Goal: Find specific page/section: Find specific page/section

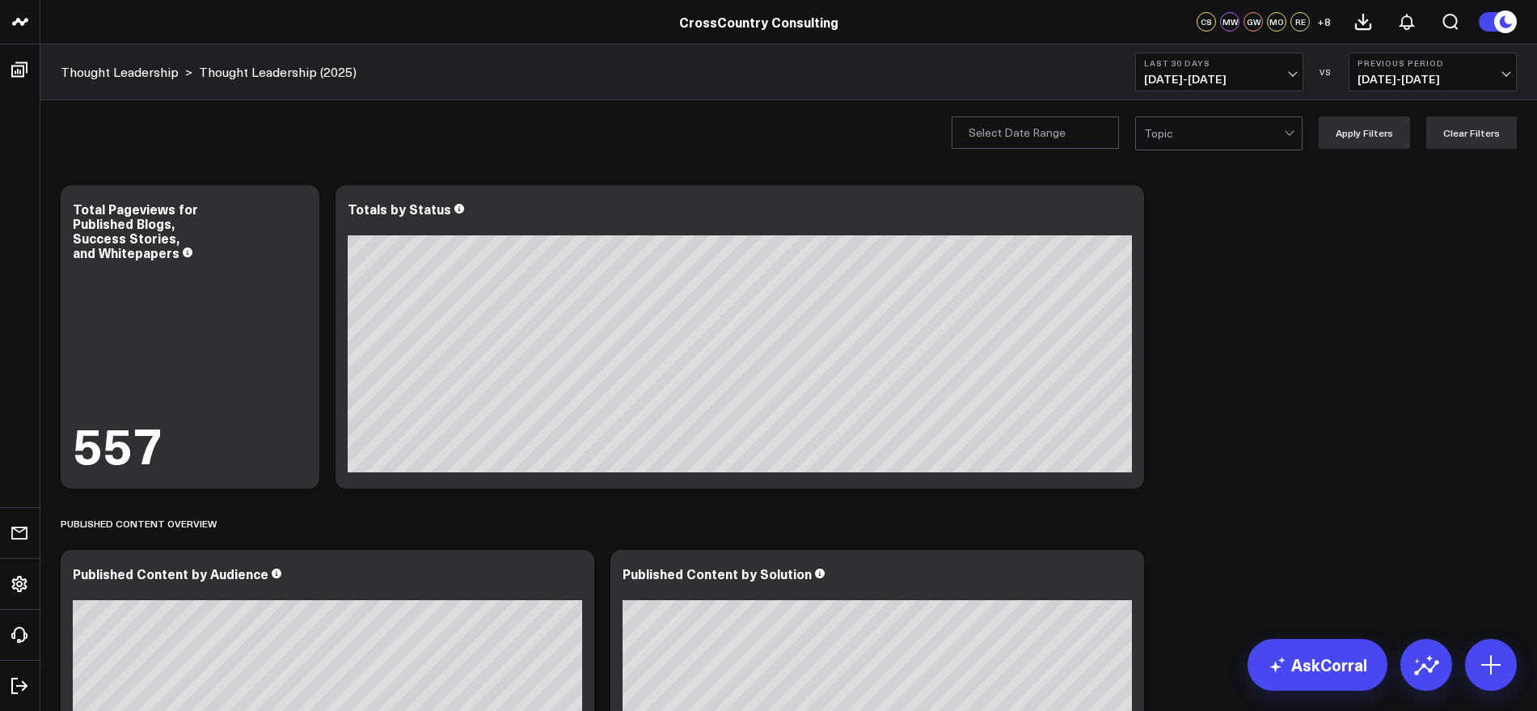
click at [1288, 76] on span "[DATE] - [DATE]" at bounding box center [1219, 79] width 150 height 13
click at [1183, 513] on link "Custom Dates" at bounding box center [1219, 516] width 167 height 31
select select "9"
select select "2025"
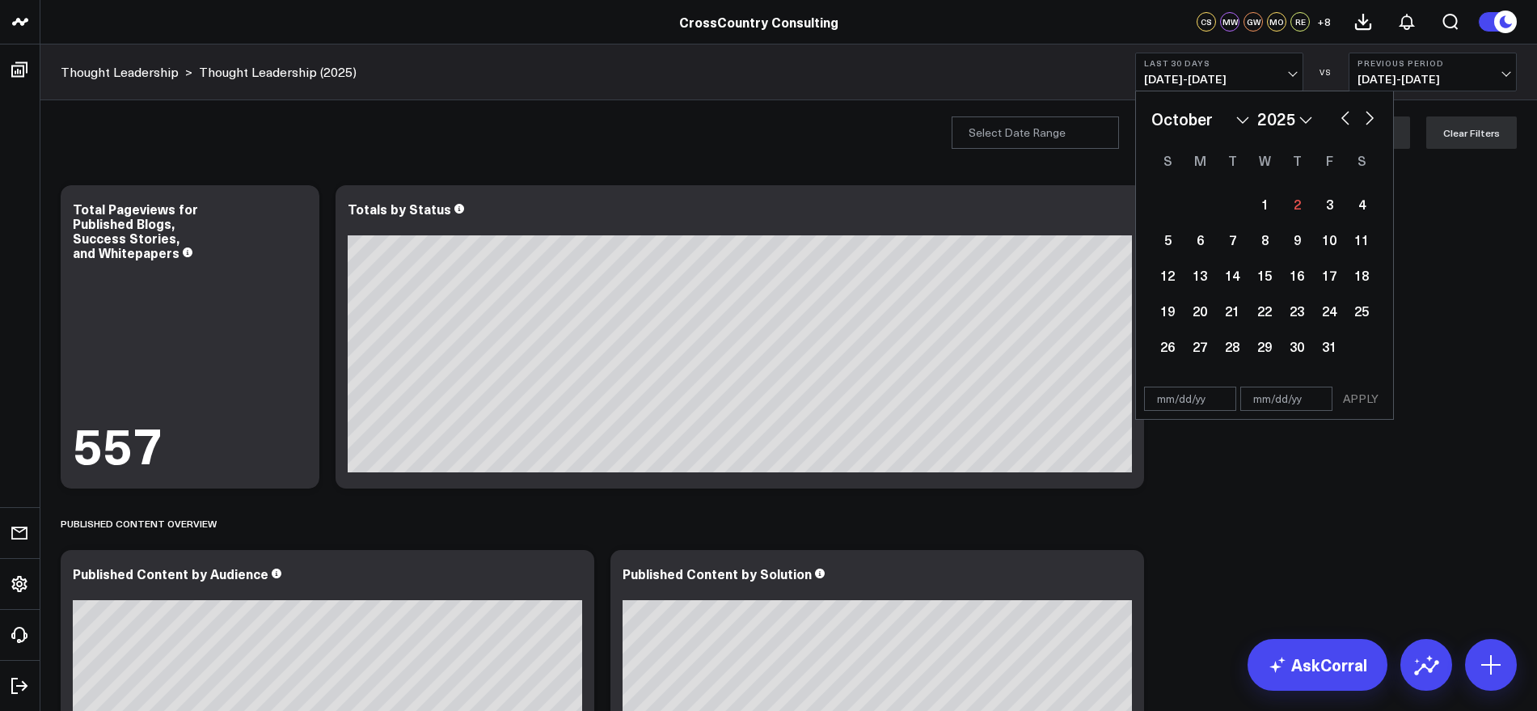
click at [1242, 122] on select "January February March April May June July August September October November De…" at bounding box center [1200, 119] width 98 height 24
select select "6"
select select "2025"
click at [1234, 198] on div "1" at bounding box center [1232, 204] width 32 height 32
type input "[DATE]"
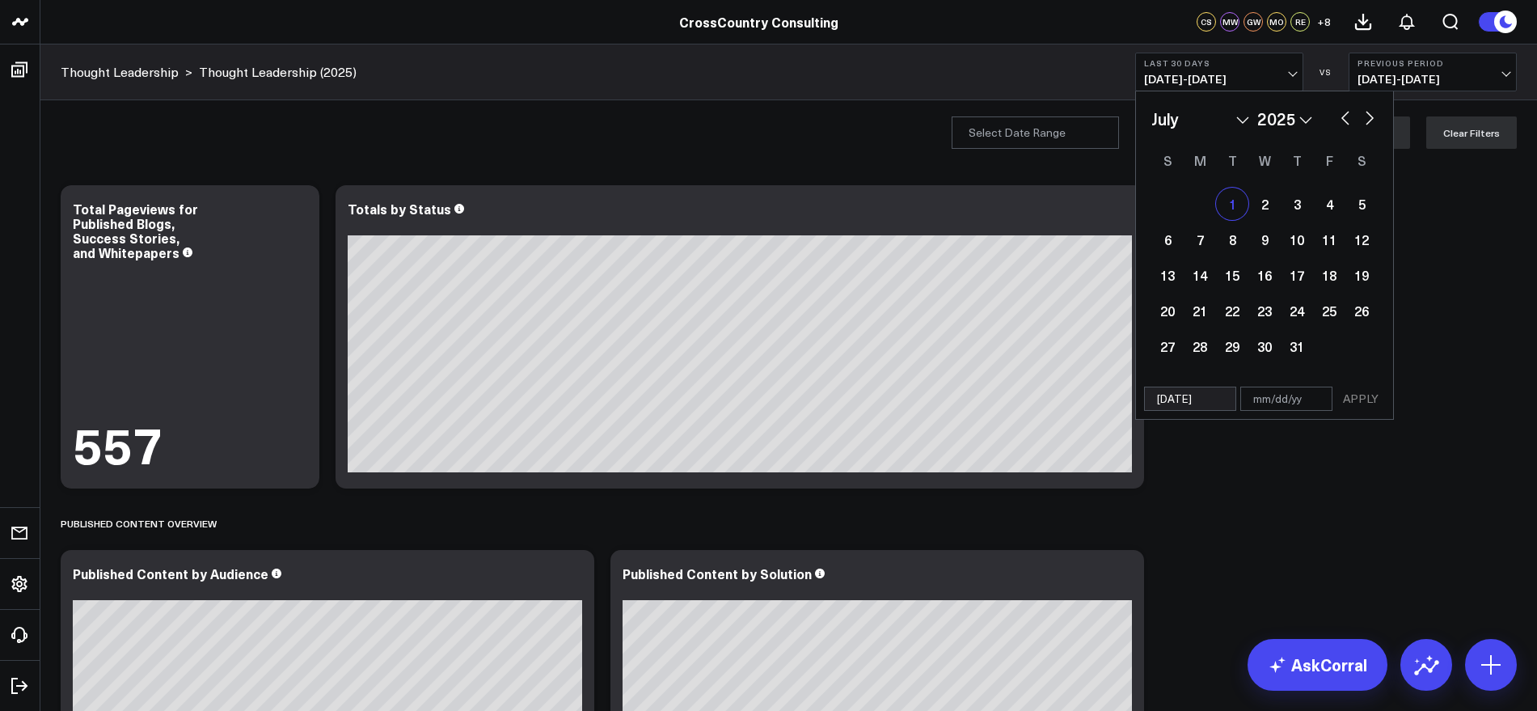
select select "6"
select select "2025"
click at [1366, 123] on button "button" at bounding box center [1369, 116] width 16 height 19
select select "7"
select select "2025"
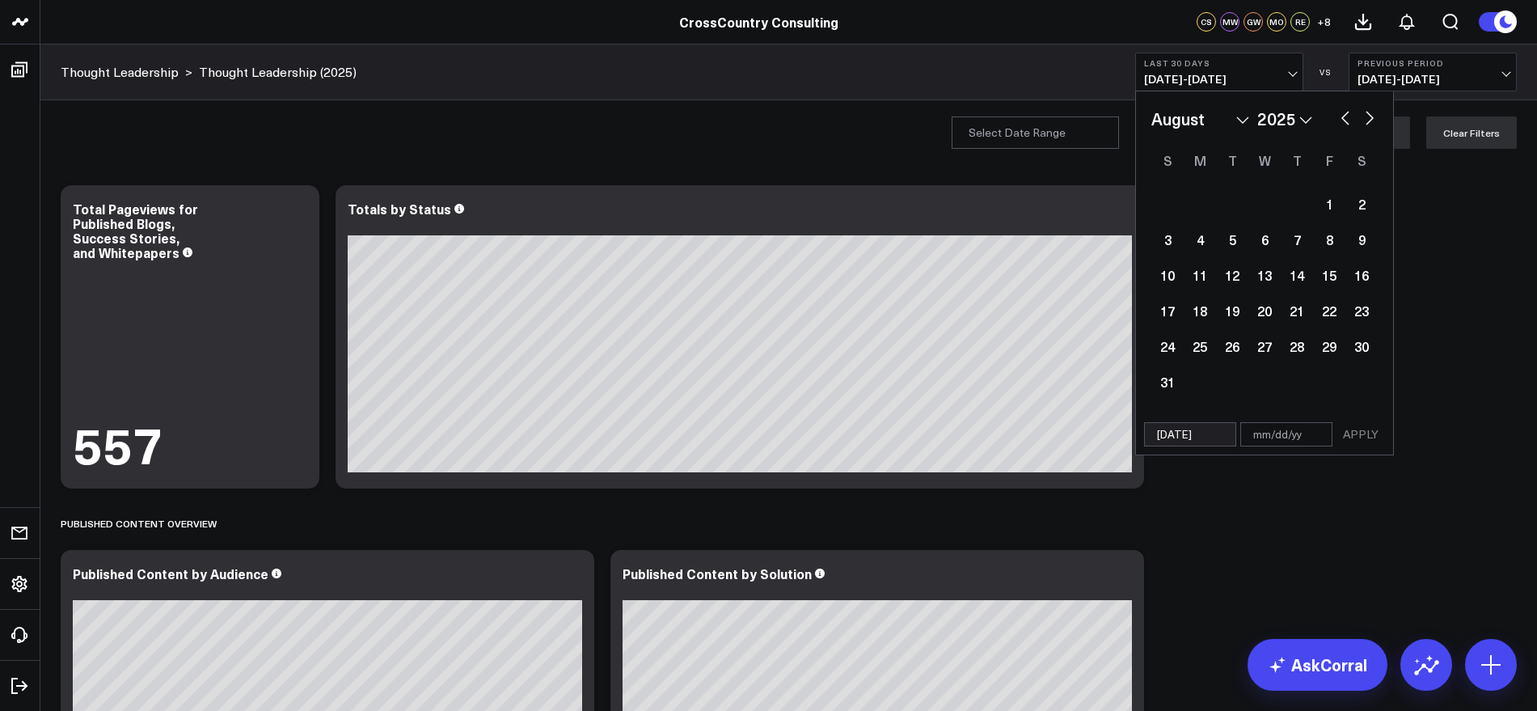
click at [1341, 121] on button "button" at bounding box center [1345, 116] width 16 height 19
select select "6"
select select "2025"
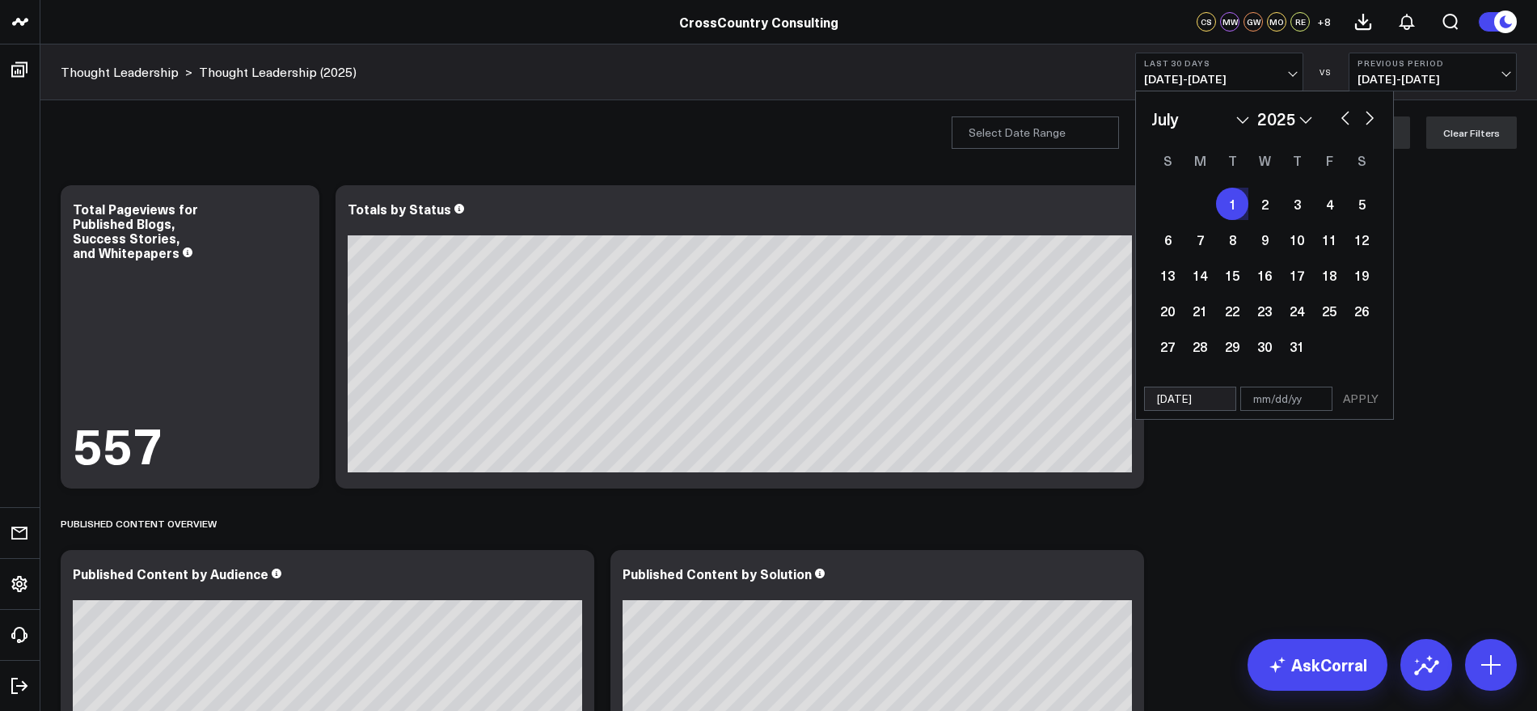
click at [1377, 114] on button "button" at bounding box center [1369, 116] width 16 height 19
select select "7"
select select "2025"
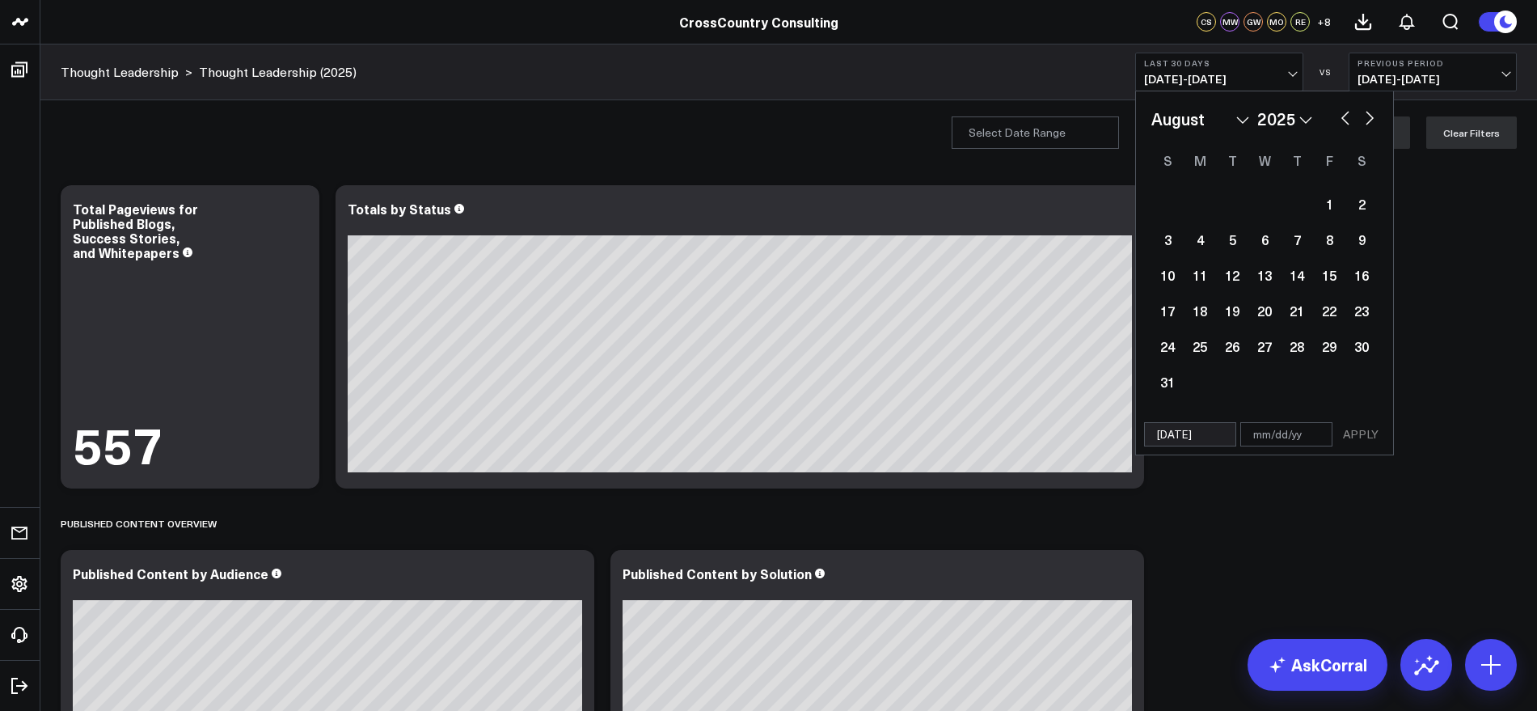
click at [1377, 114] on button "button" at bounding box center [1369, 116] width 16 height 19
select select "8"
select select "2025"
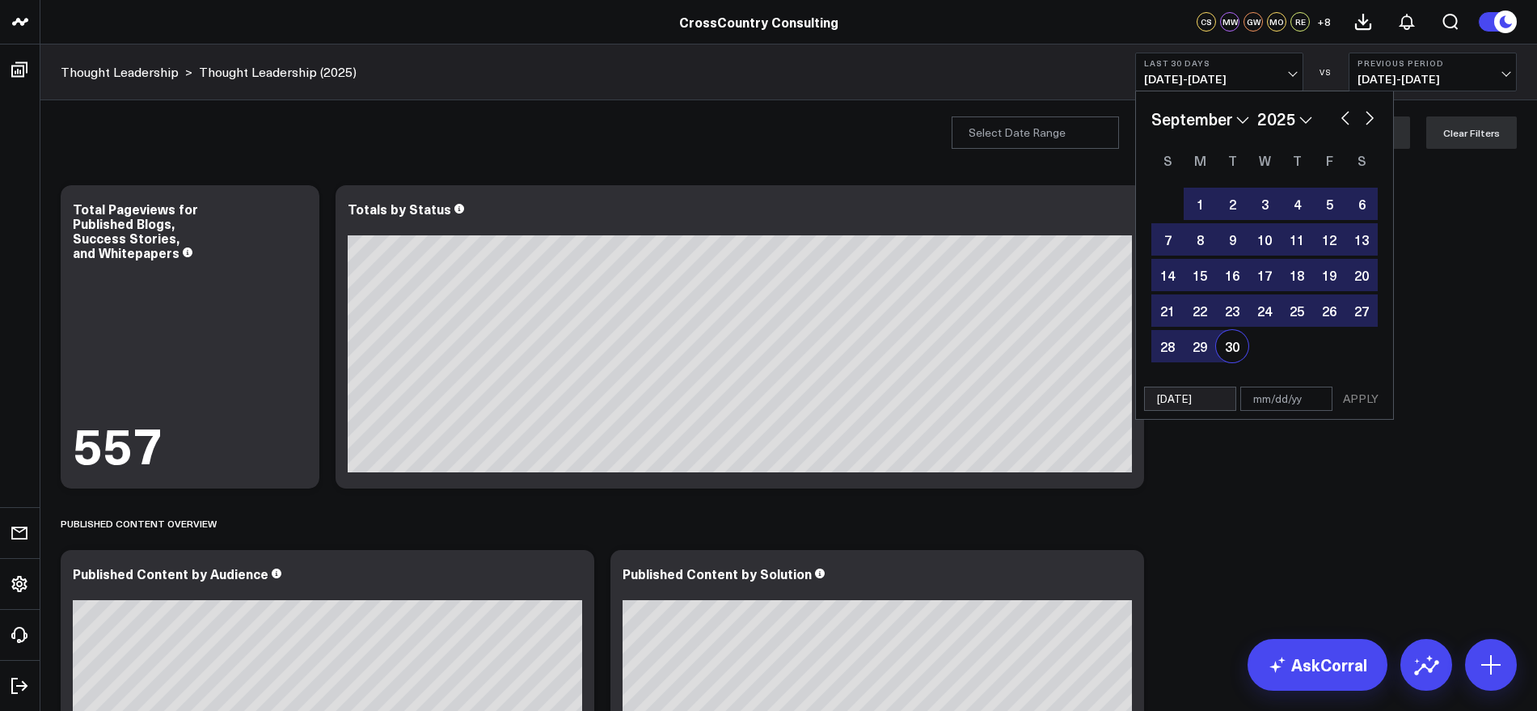
click at [1235, 348] on div "30" at bounding box center [1232, 346] width 32 height 32
type input "[DATE]"
select select "8"
select select "2025"
click at [1372, 403] on button "APPLY" at bounding box center [1360, 398] width 49 height 24
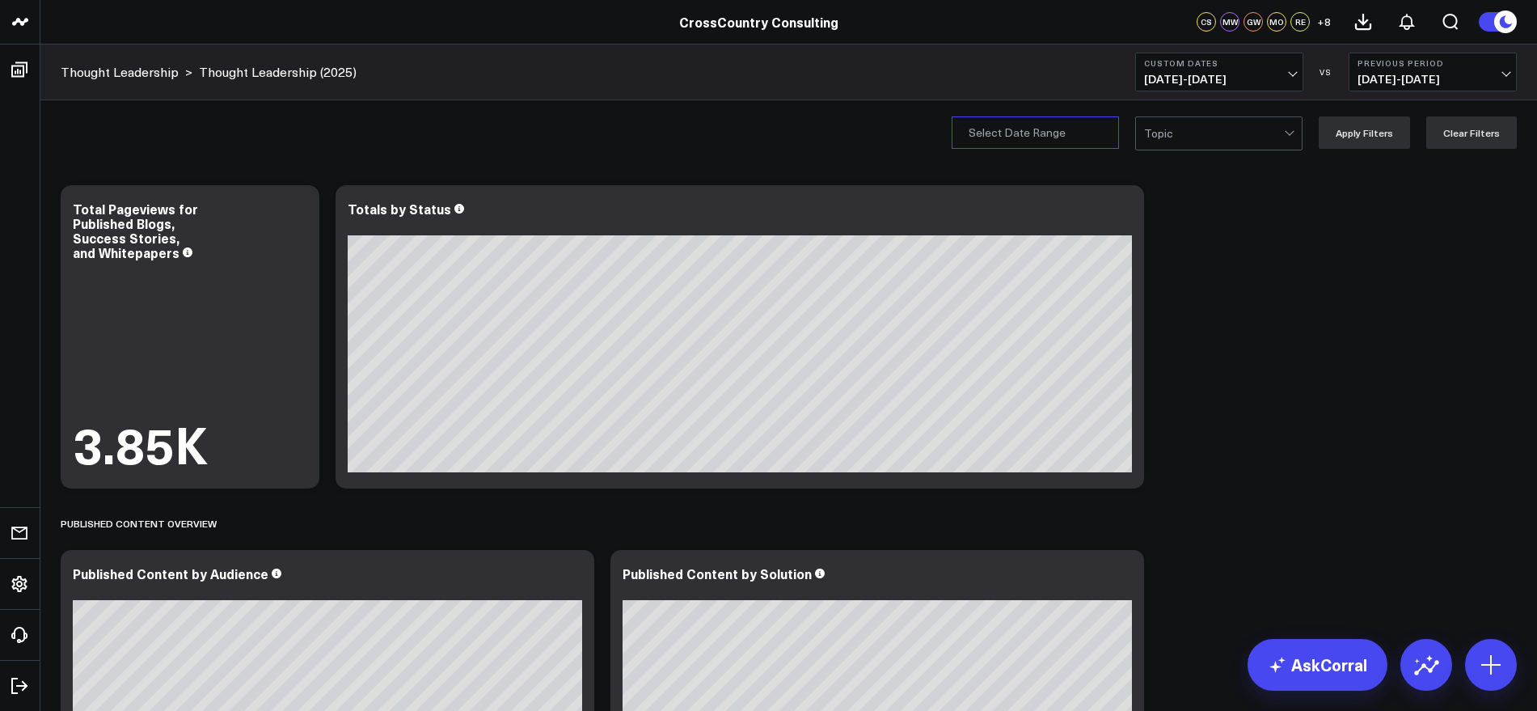
click at [1083, 133] on input "Publication Date" at bounding box center [1034, 132] width 167 height 32
select select "9"
select select "2025"
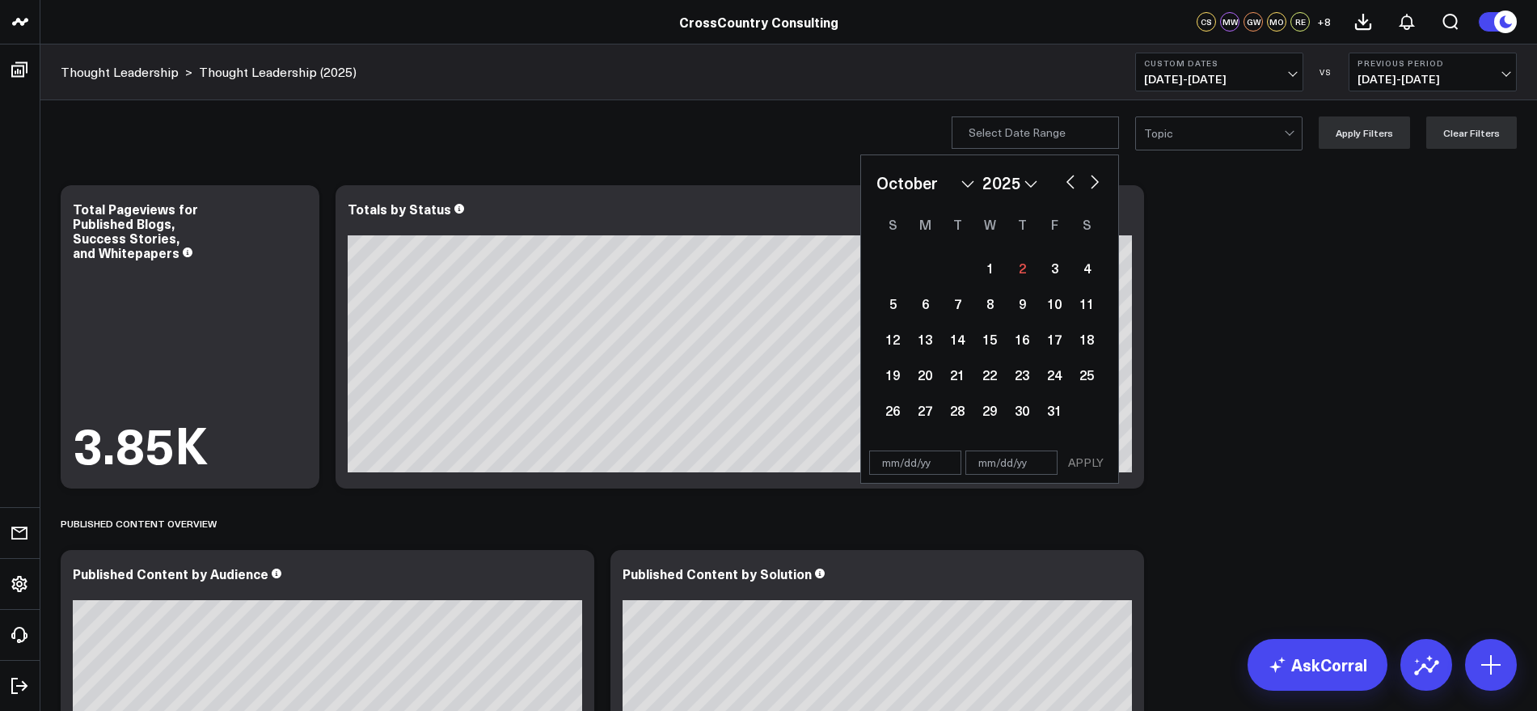
click at [1078, 179] on button "button" at bounding box center [1070, 180] width 16 height 19
select select "8"
select select "2025"
click at [1077, 179] on button "button" at bounding box center [1070, 180] width 16 height 19
select select "7"
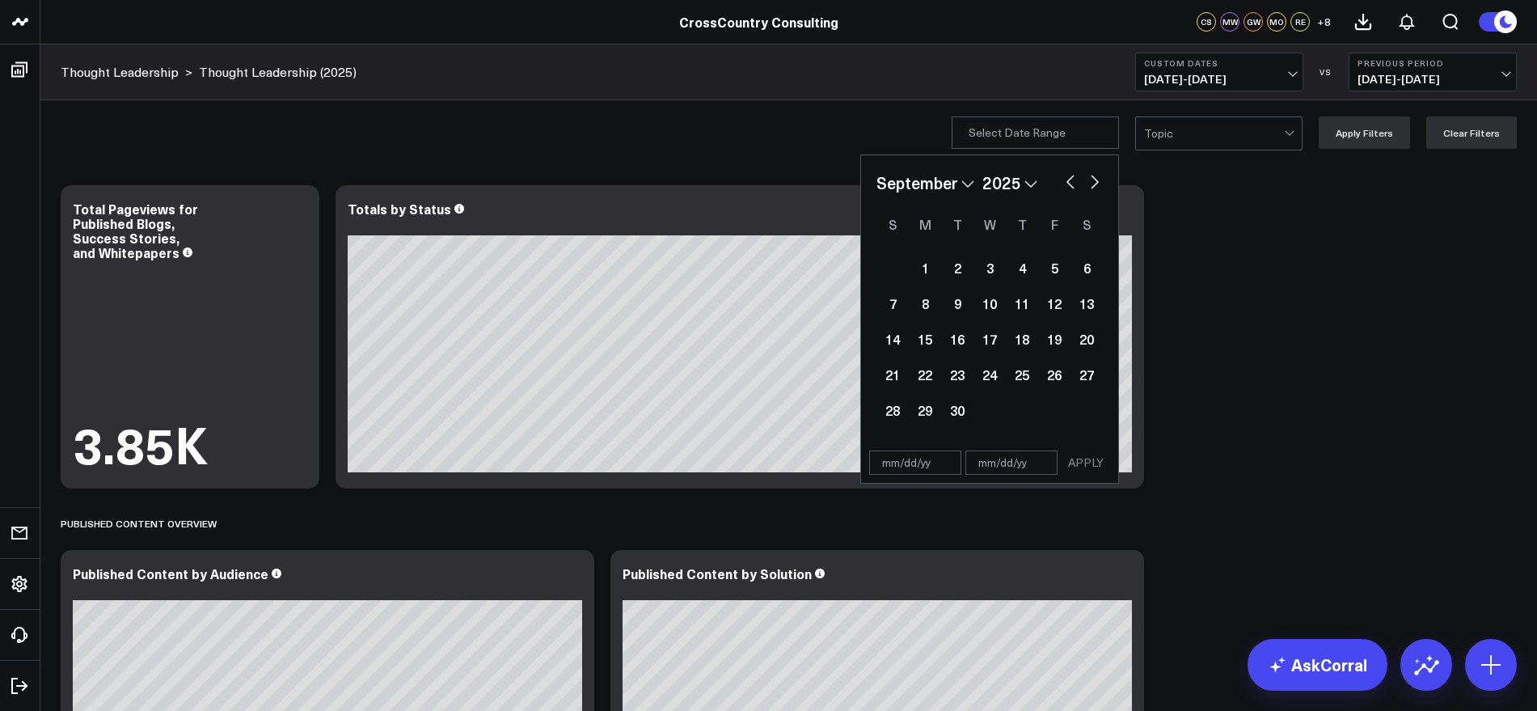
select select "2025"
click at [1060, 268] on div "1" at bounding box center [1054, 267] width 32 height 32
type input "[DATE]"
select select "7"
select select "2025"
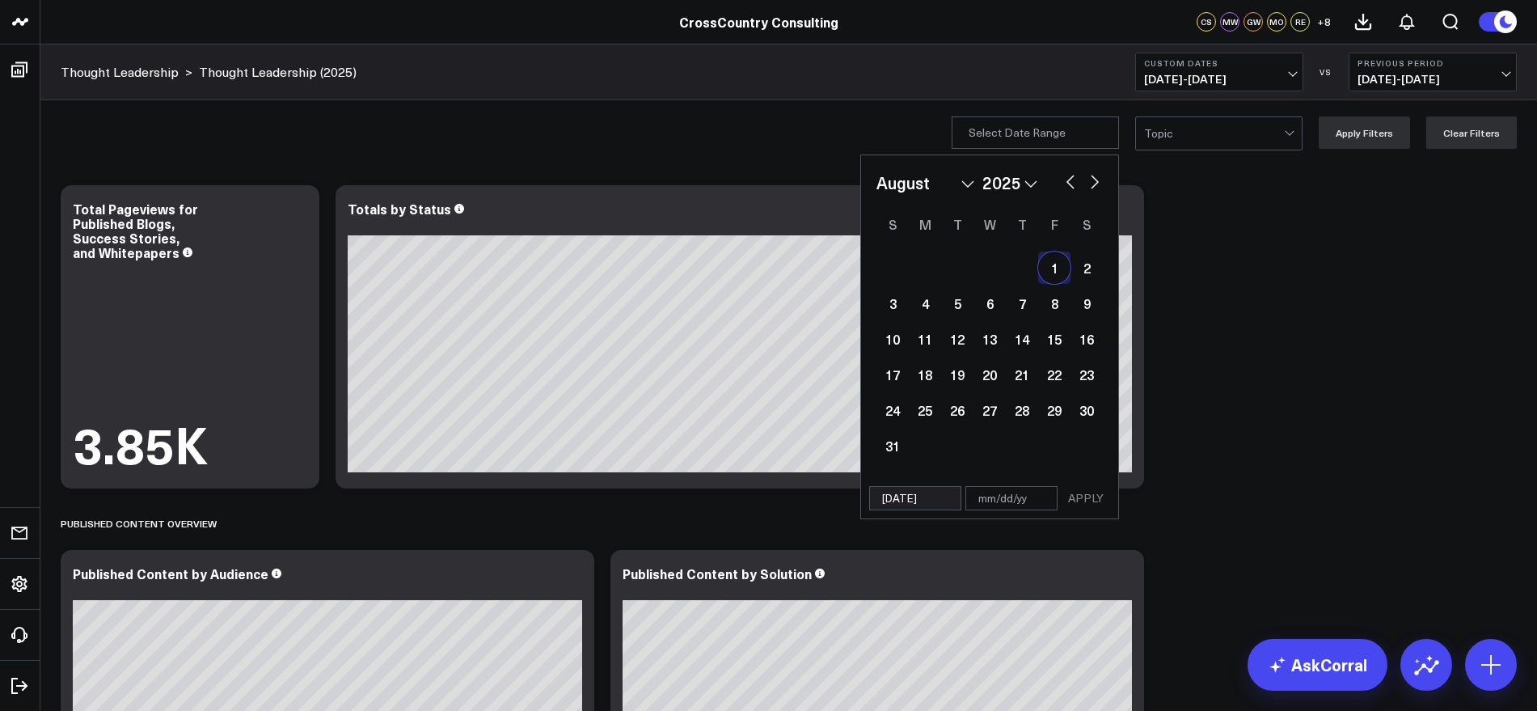
click at [1095, 180] on button "button" at bounding box center [1094, 180] width 16 height 19
select select "8"
select select "2025"
click at [1095, 180] on button "button" at bounding box center [1094, 180] width 16 height 19
select select "9"
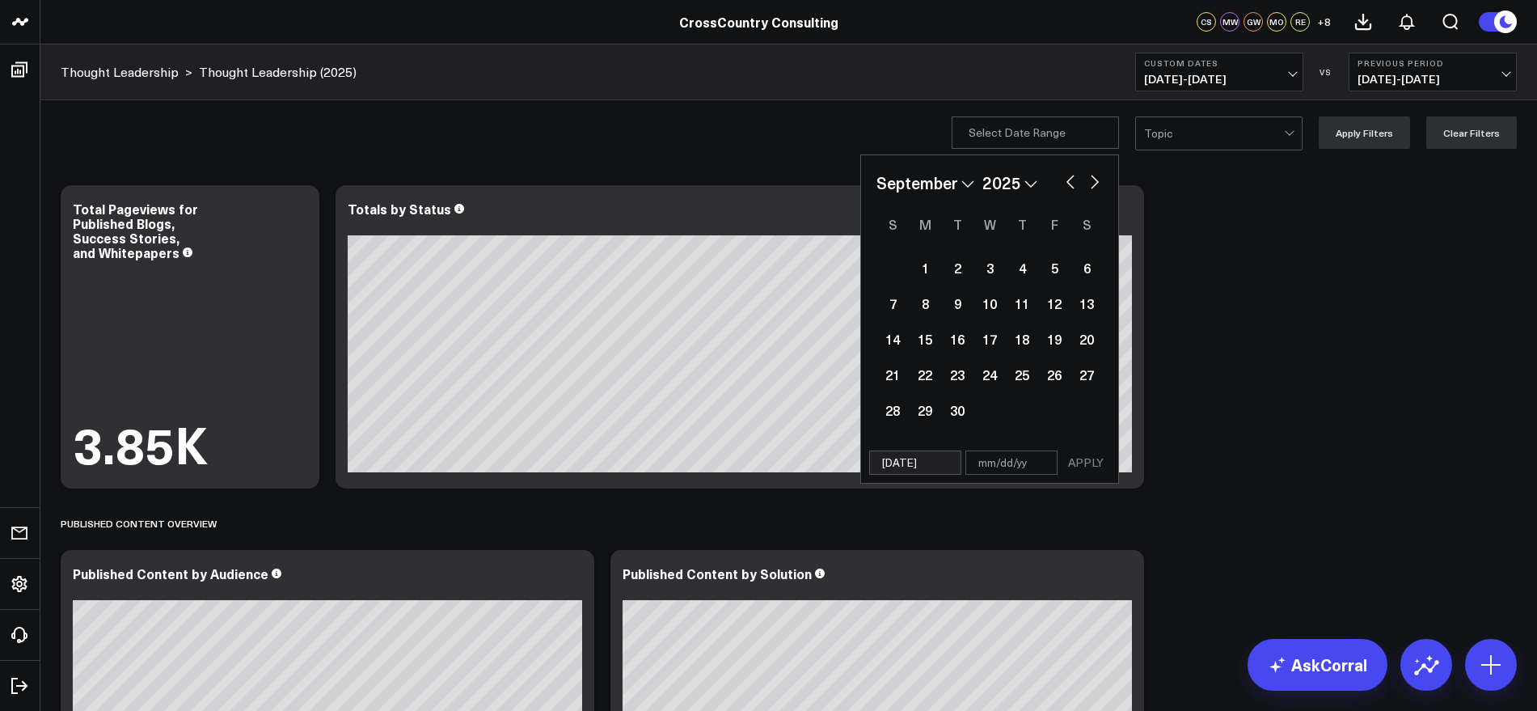
select select "2025"
click at [1073, 178] on button "button" at bounding box center [1070, 180] width 16 height 19
select select "8"
select select "2025"
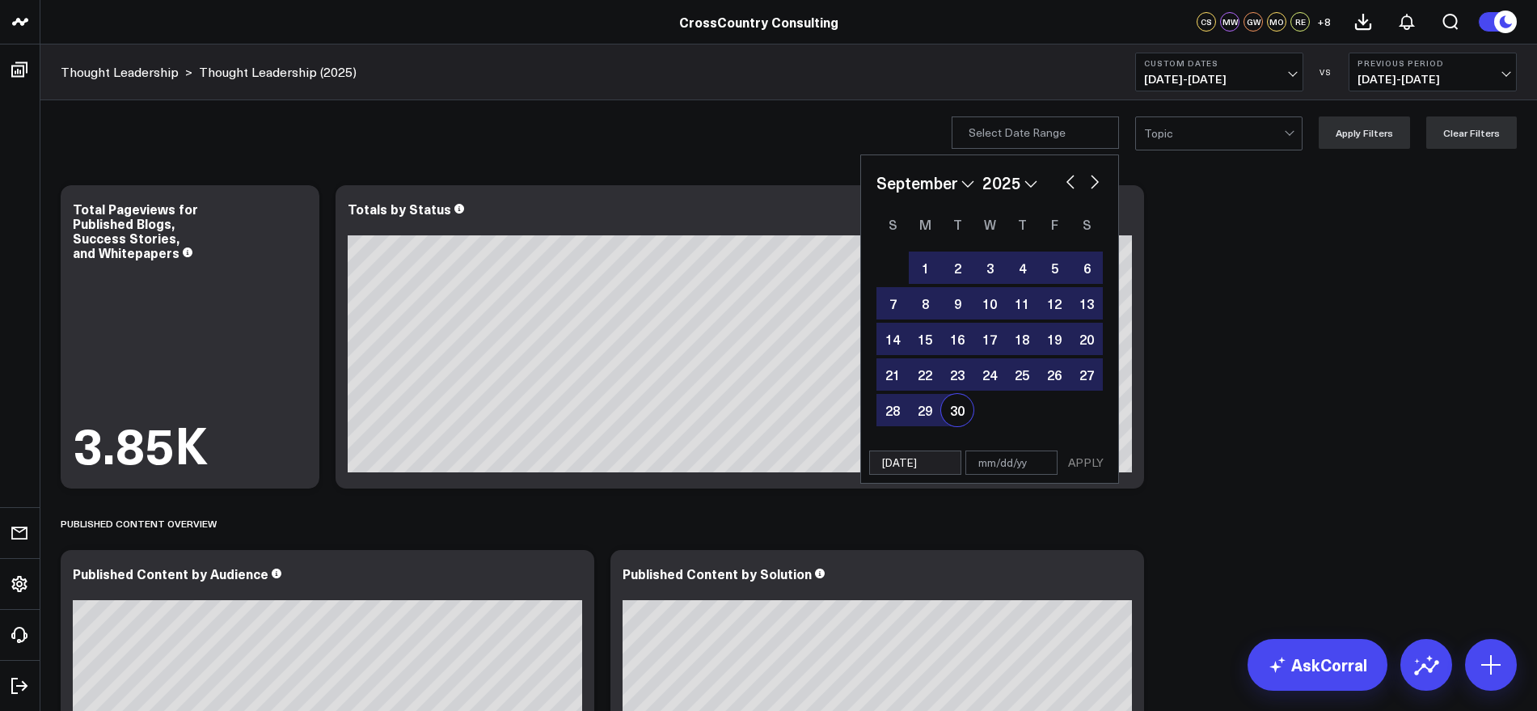
click at [973, 409] on div "30" at bounding box center [957, 410] width 32 height 32
type input "[DATE]"
select select "8"
select select "2025"
drag, startPoint x: 1080, startPoint y: 462, endPoint x: 1138, endPoint y: 454, distance: 58.8
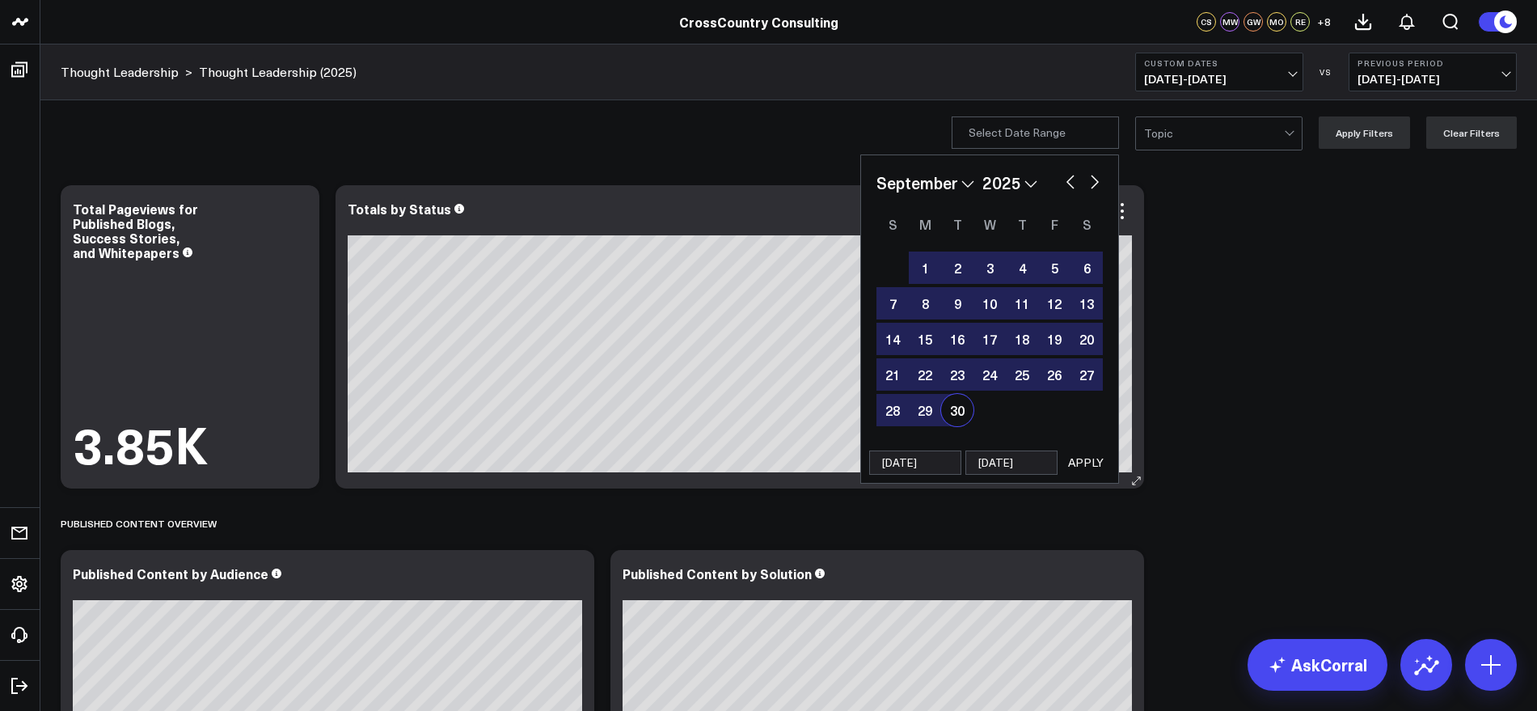
click at [1081, 462] on button "APPLY" at bounding box center [1085, 462] width 49 height 24
type input "[DATE] - [DATE]"
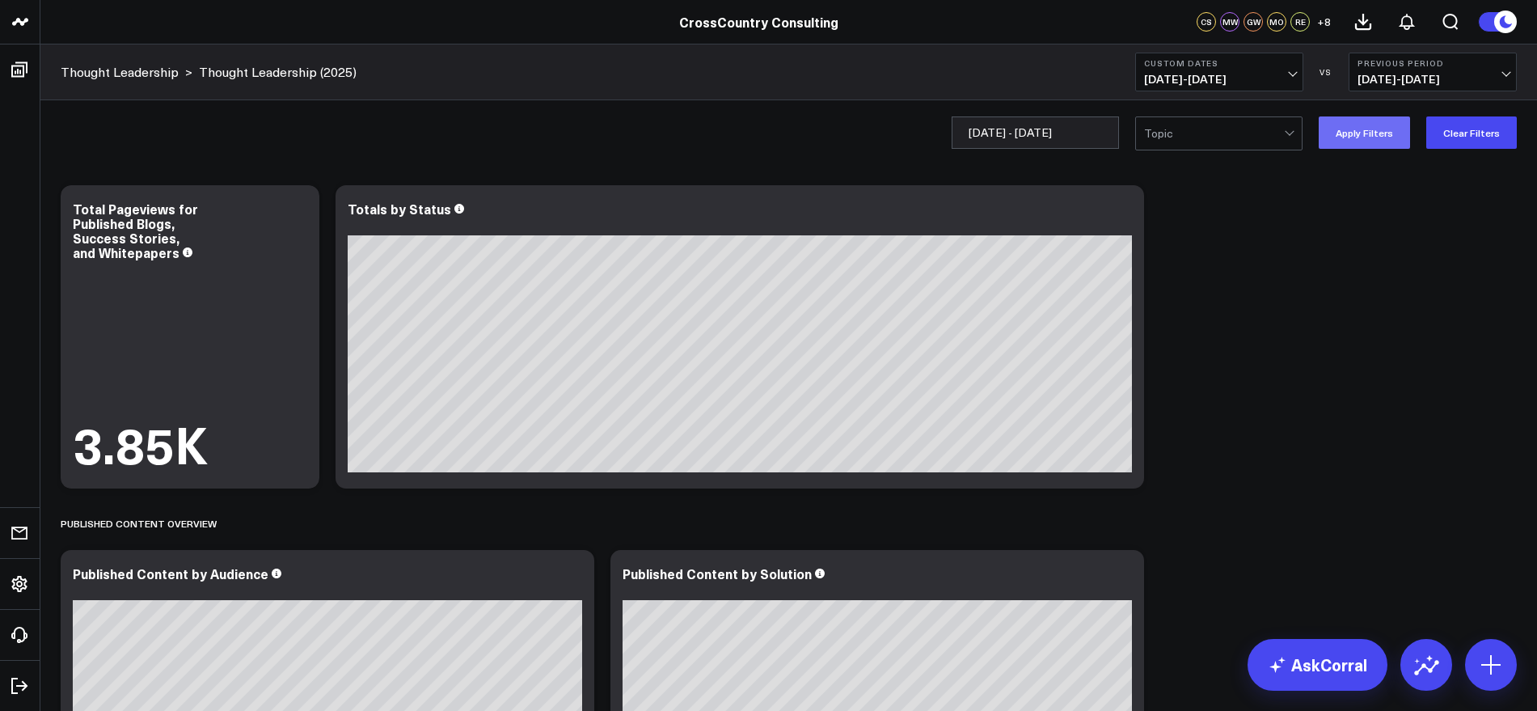
click at [1357, 134] on button "Apply Filters" at bounding box center [1363, 132] width 91 height 32
click at [1039, 134] on input "[DATE] - [DATE]" at bounding box center [1034, 132] width 167 height 32
select select "9"
select select "2025"
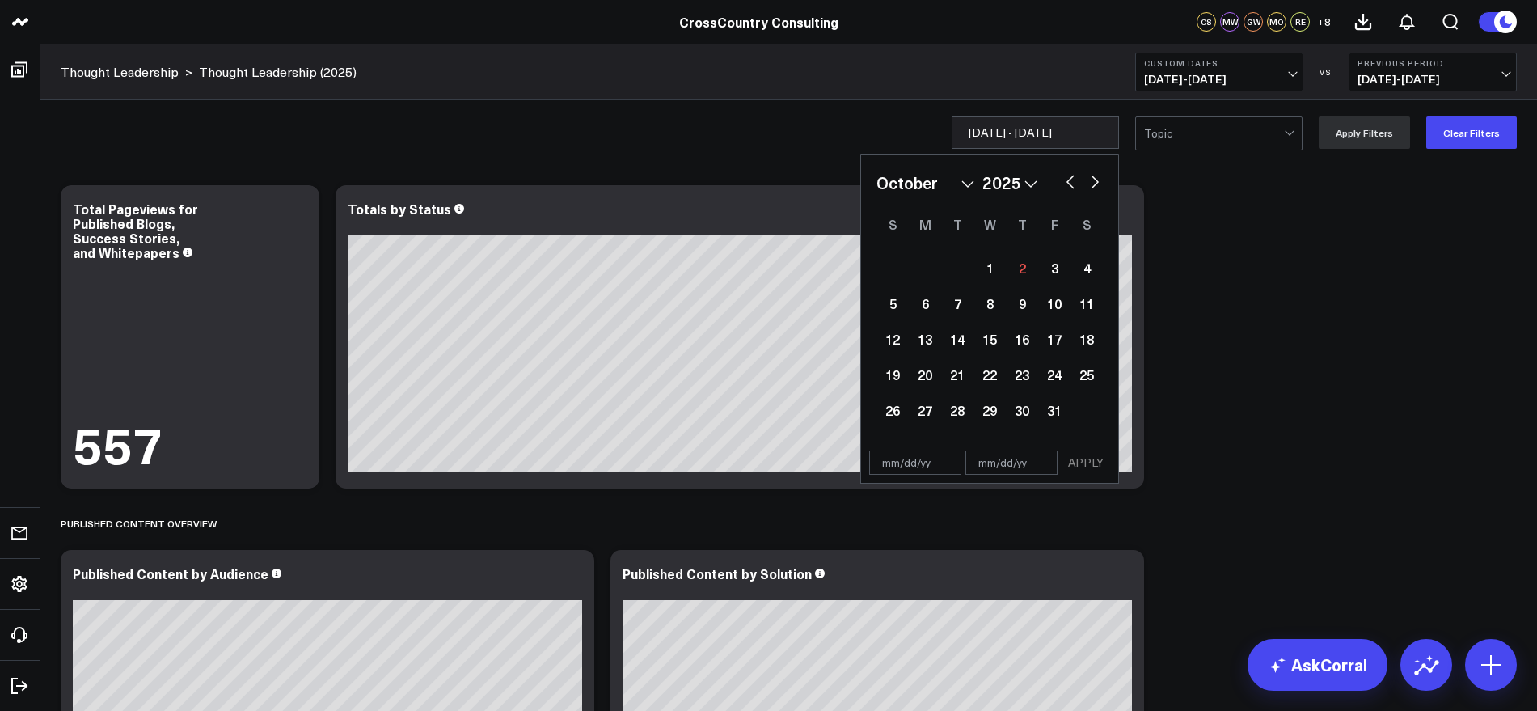
click at [1074, 179] on button "button" at bounding box center [1070, 180] width 16 height 19
select select "8"
select select "2025"
click at [1074, 179] on button "button" at bounding box center [1070, 180] width 16 height 19
select select "7"
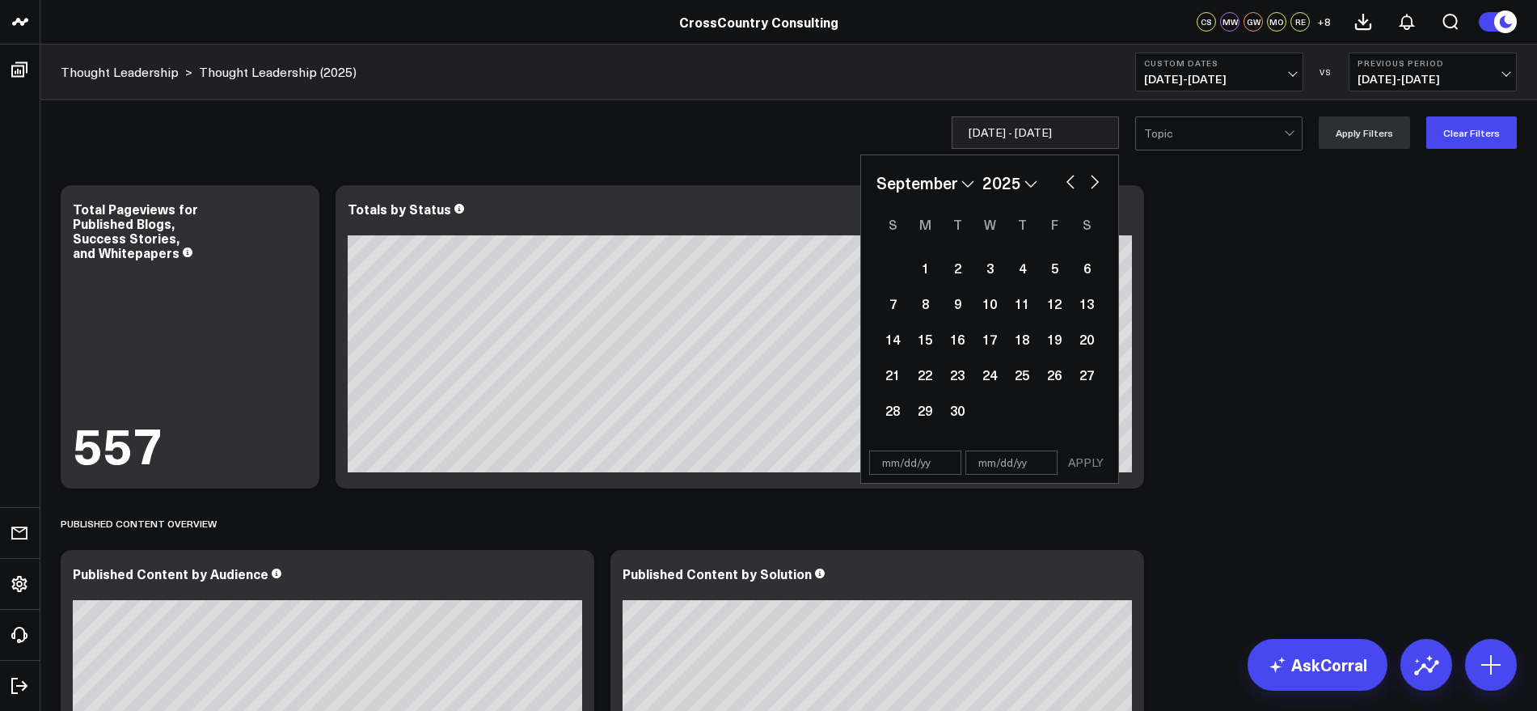
select select "2025"
click at [1074, 179] on button "button" at bounding box center [1070, 180] width 16 height 19
select select "6"
select select "2025"
click at [960, 263] on div "1" at bounding box center [957, 267] width 32 height 32
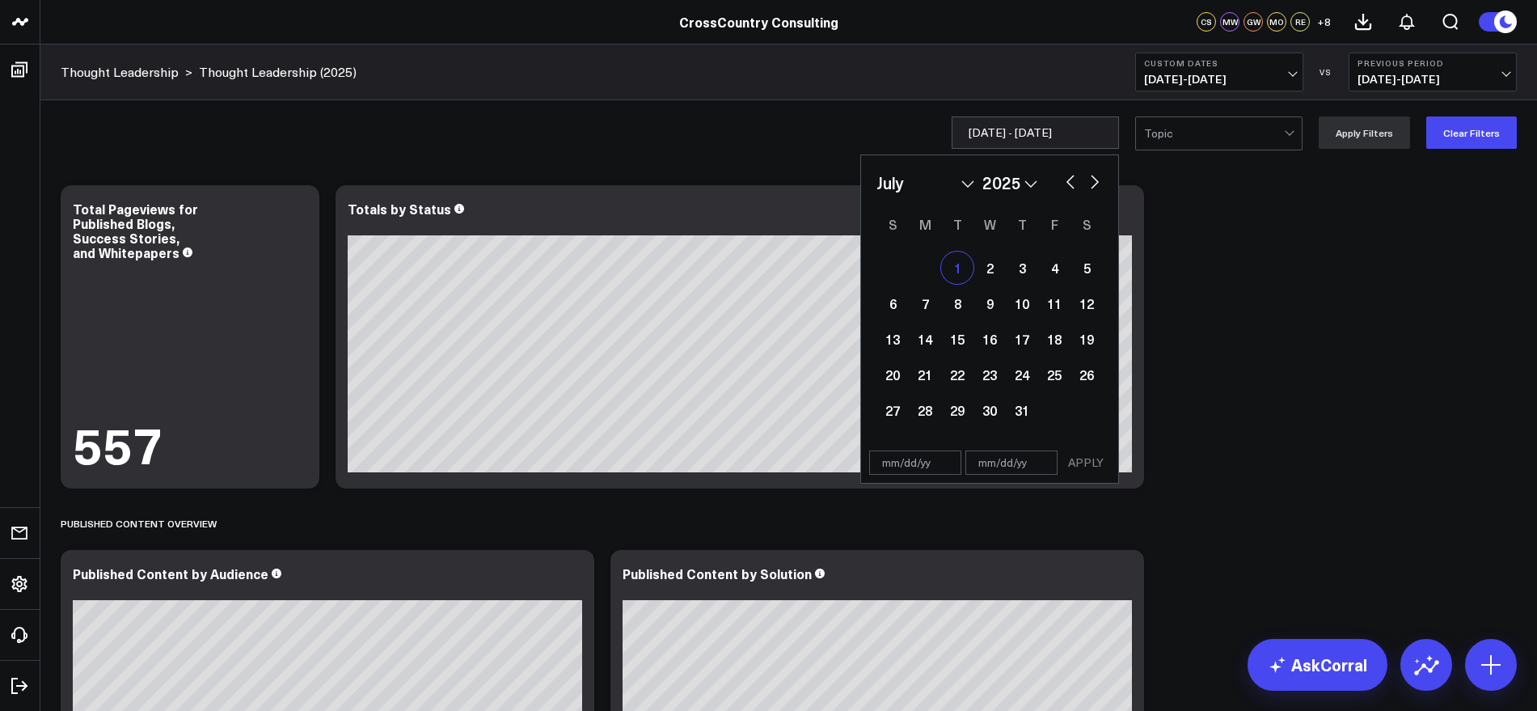
type input "[DATE]"
select select "6"
select select "2025"
click at [963, 267] on div "1" at bounding box center [957, 267] width 32 height 32
type input "[DATE]"
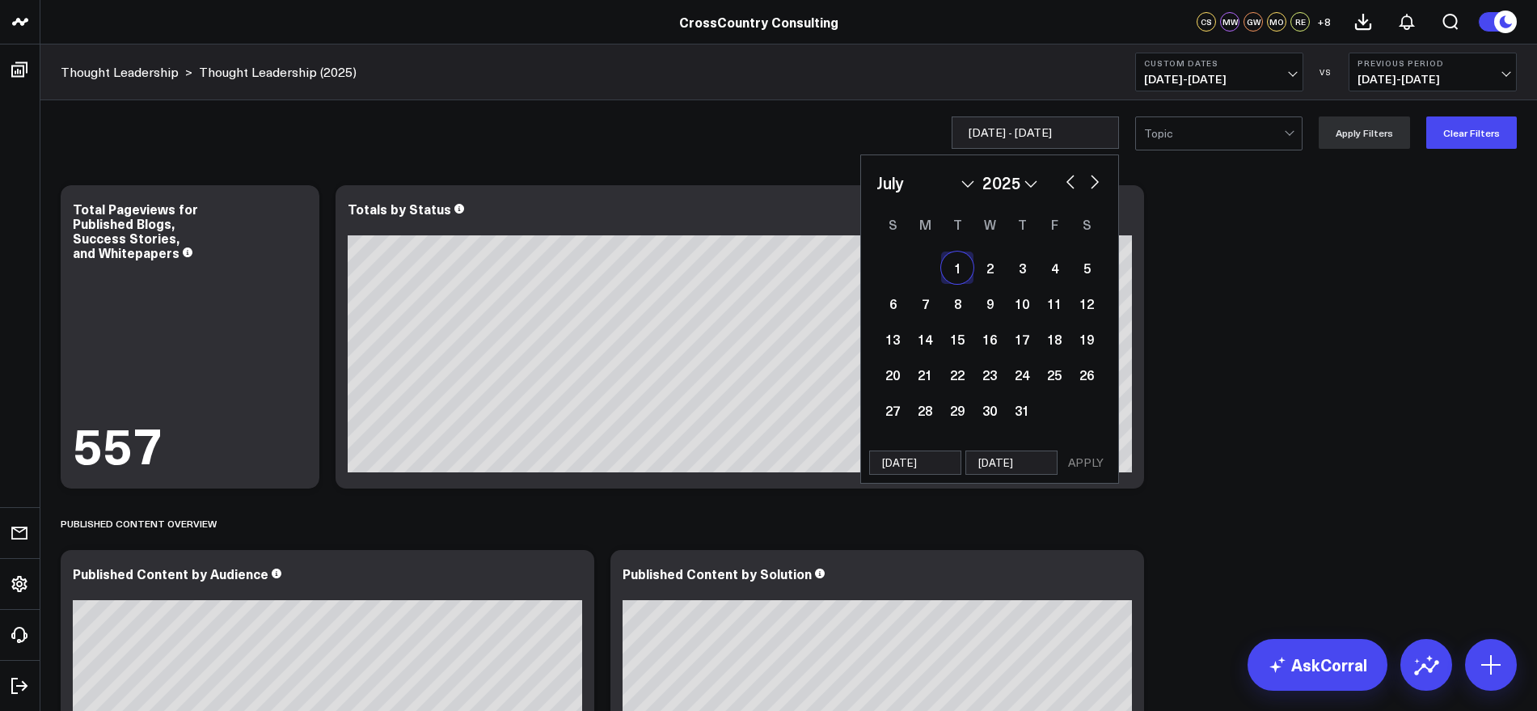
select select "6"
select select "2025"
click at [1099, 179] on button "button" at bounding box center [1094, 180] width 16 height 19
select select "7"
select select "2025"
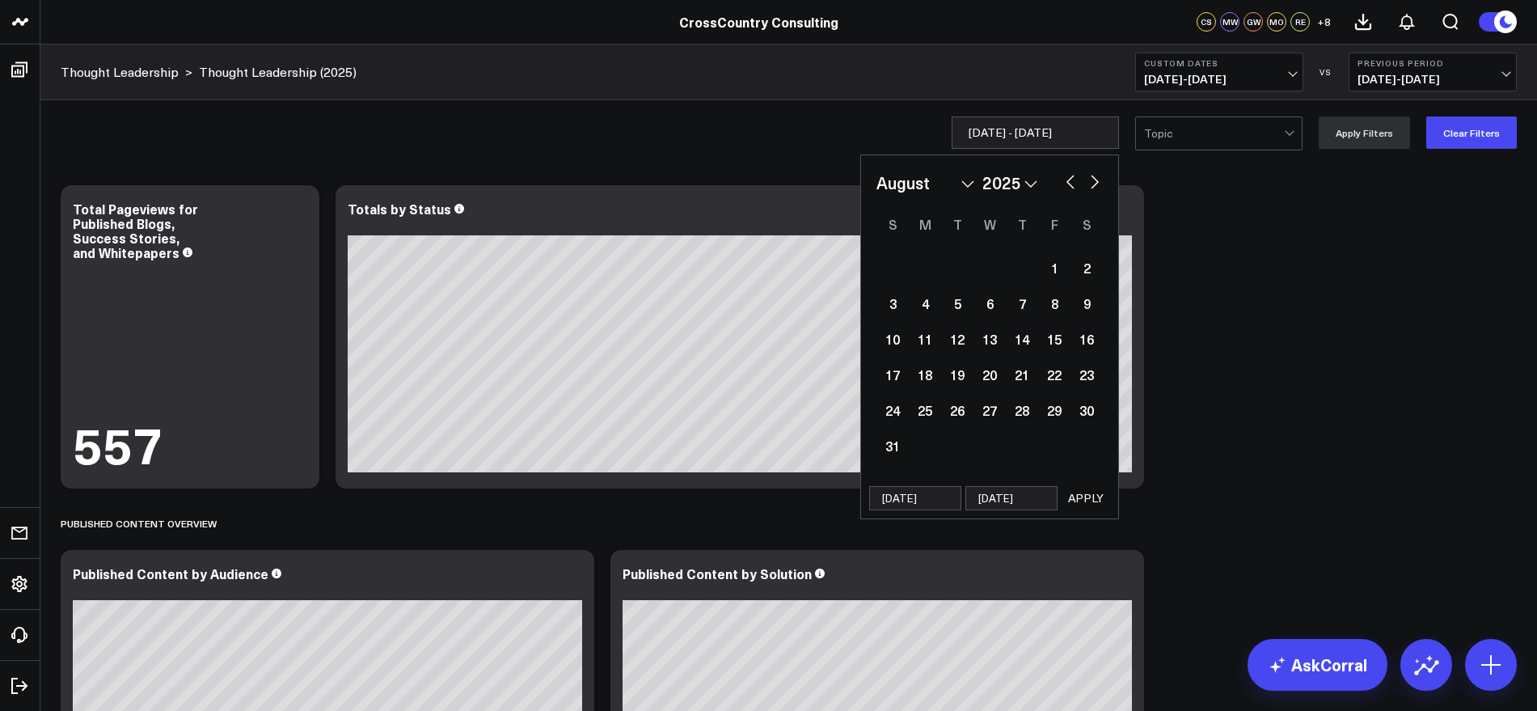
click at [1099, 179] on button "button" at bounding box center [1094, 180] width 16 height 19
select select "8"
select select "2025"
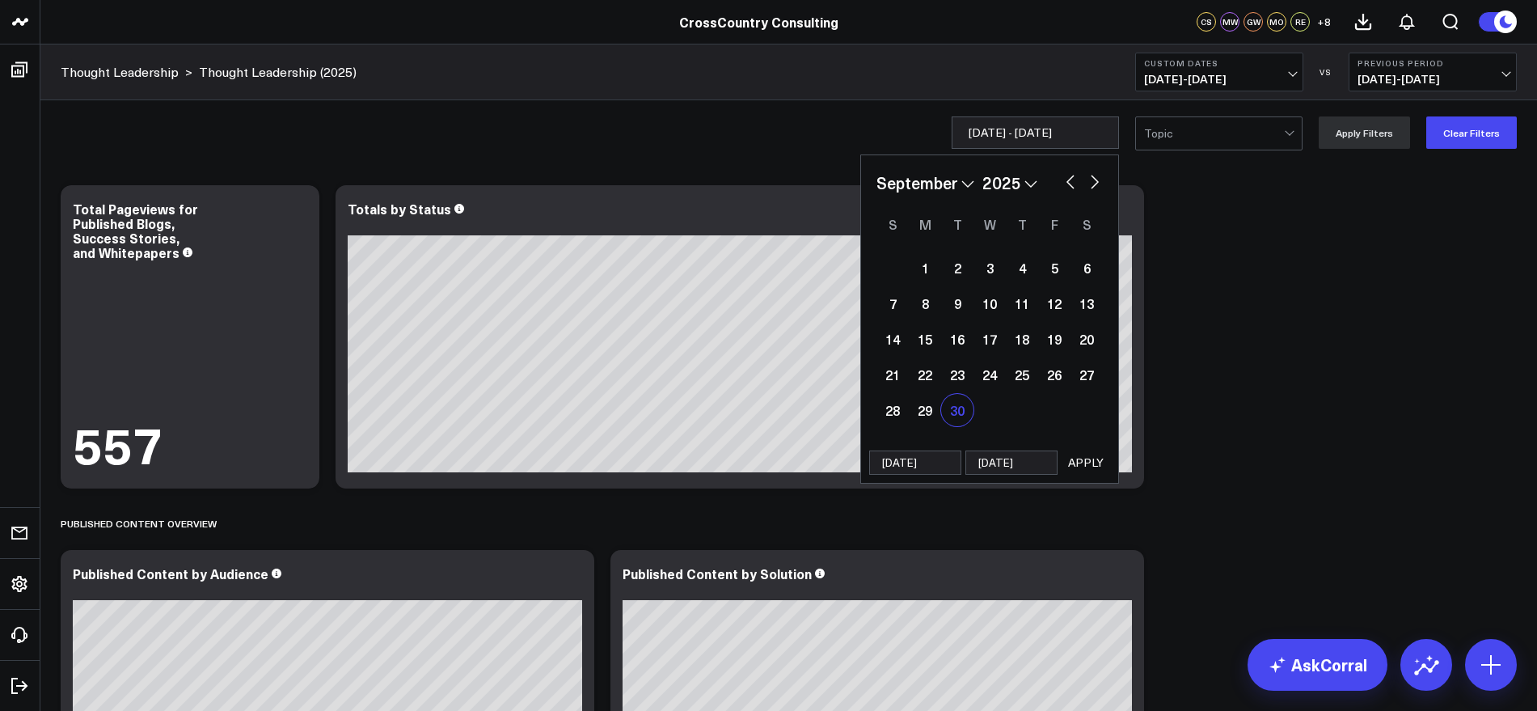
click at [969, 407] on div "30" at bounding box center [957, 410] width 32 height 32
type input "[DATE]"
select select "8"
select select "2025"
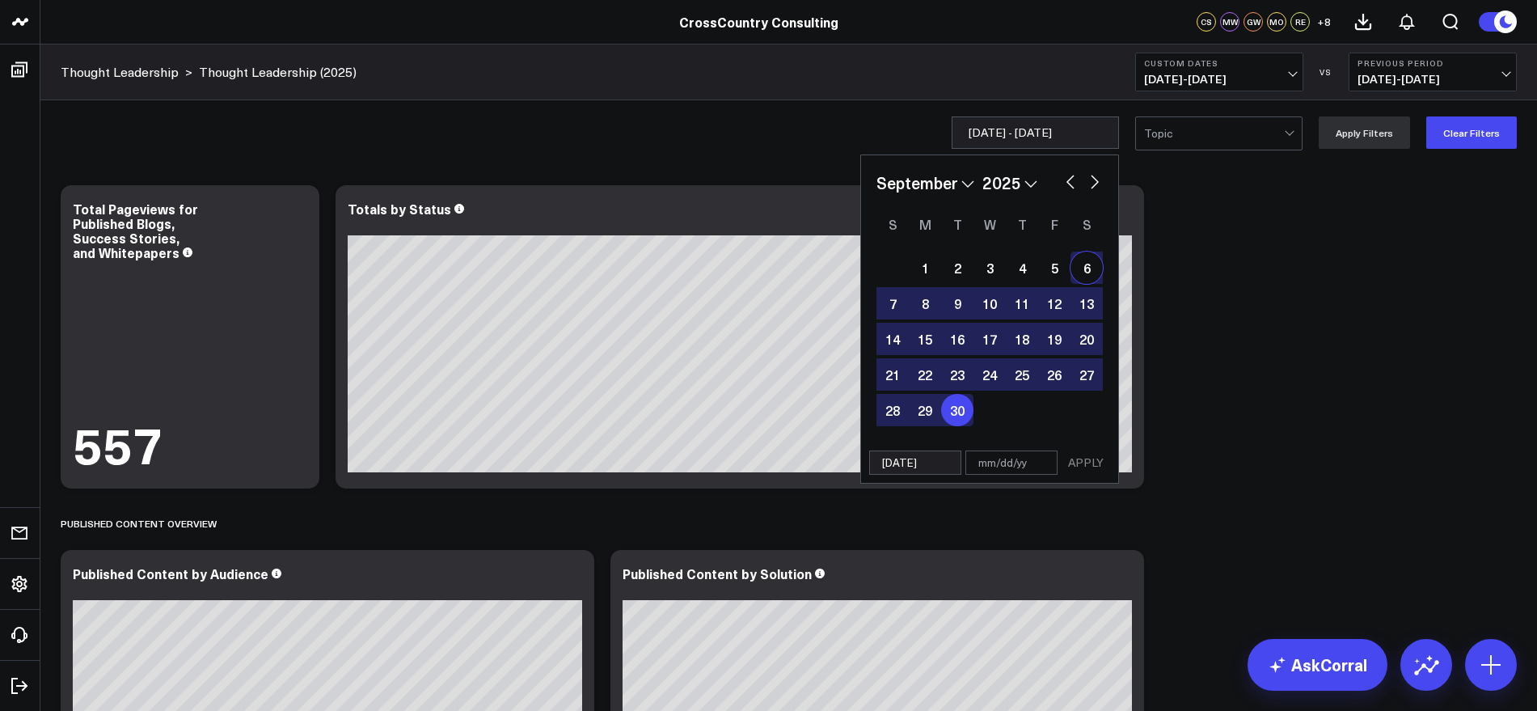
click at [1069, 178] on button "button" at bounding box center [1070, 180] width 16 height 19
select select "7"
select select "2025"
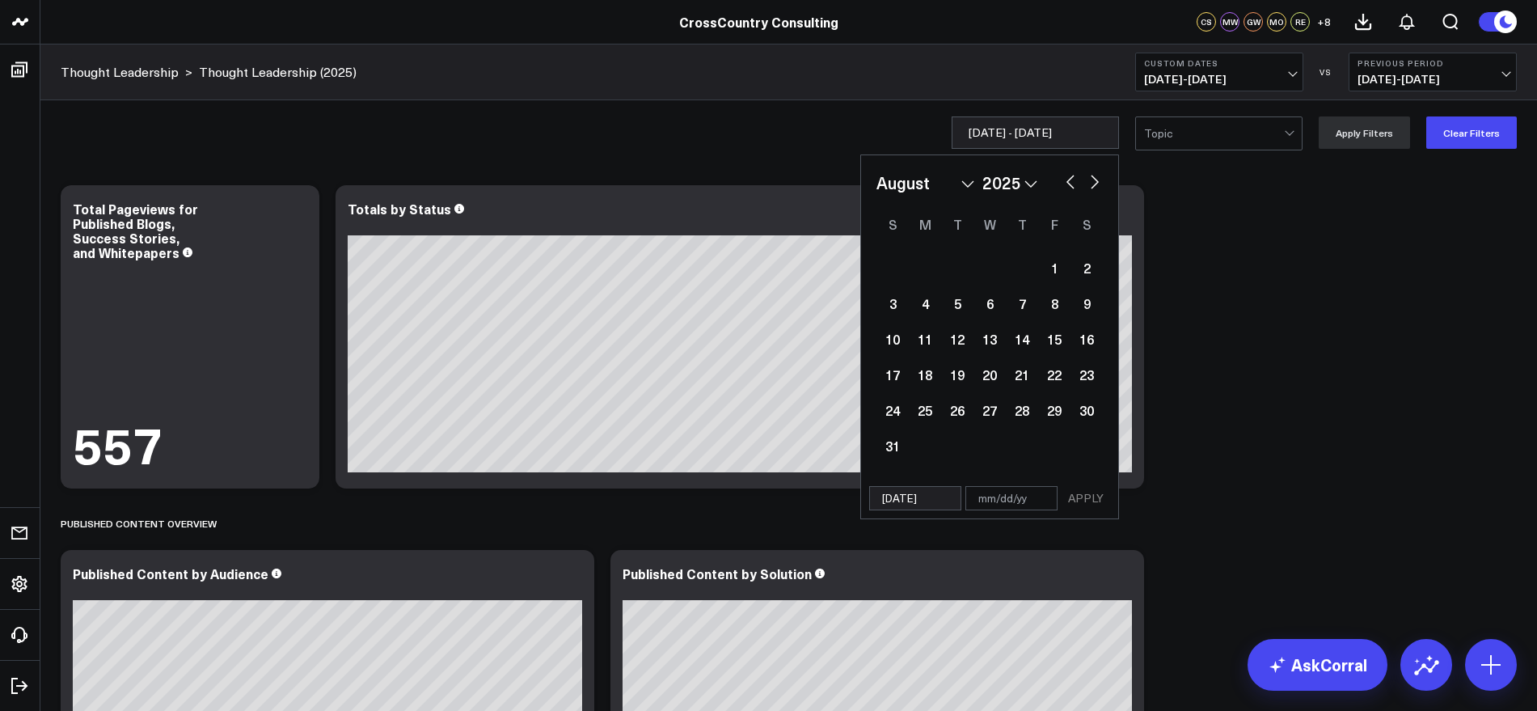
click at [1069, 178] on button "button" at bounding box center [1070, 180] width 16 height 19
select select "6"
select select "2025"
click at [1069, 178] on button "button" at bounding box center [1070, 180] width 16 height 19
select select "5"
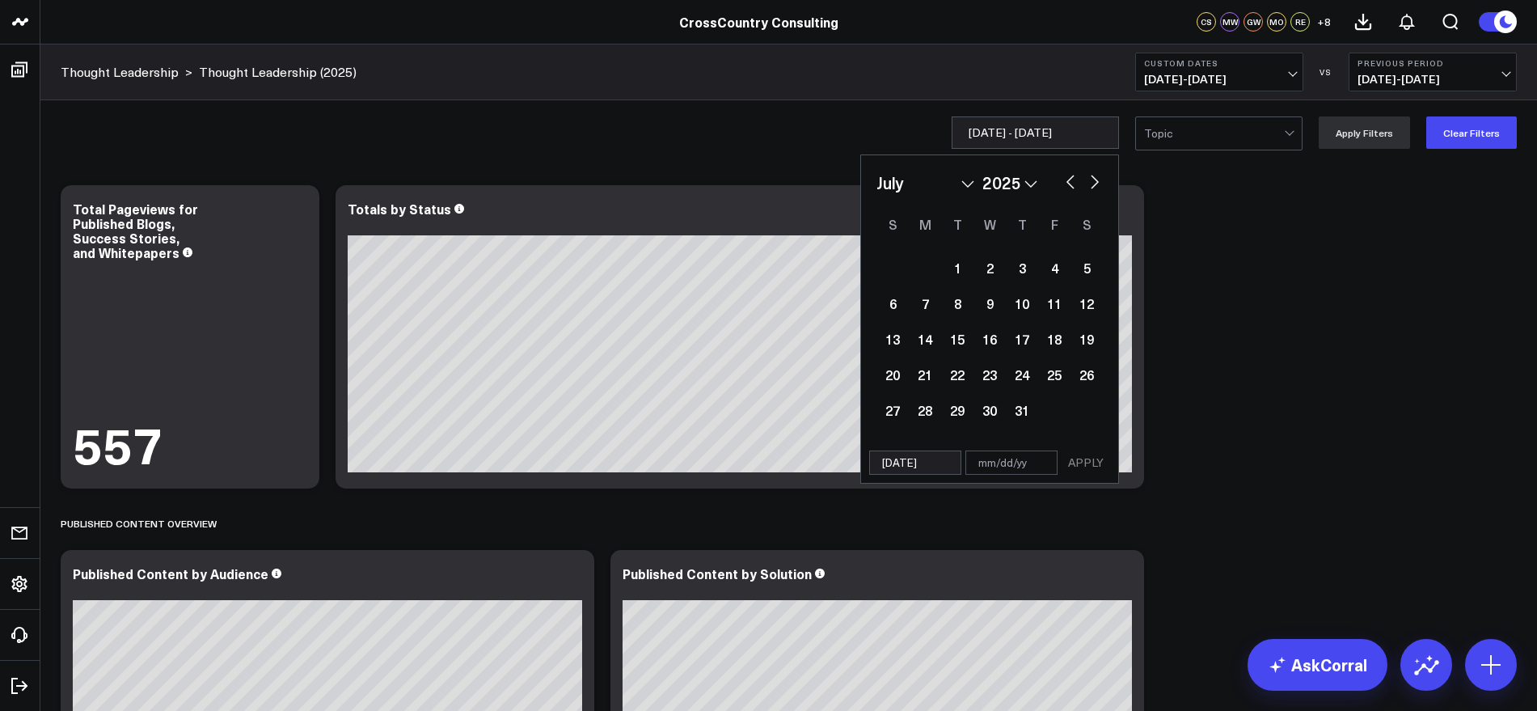
select select "2025"
click at [1103, 178] on button "button" at bounding box center [1094, 180] width 16 height 19
select select "6"
select select "2025"
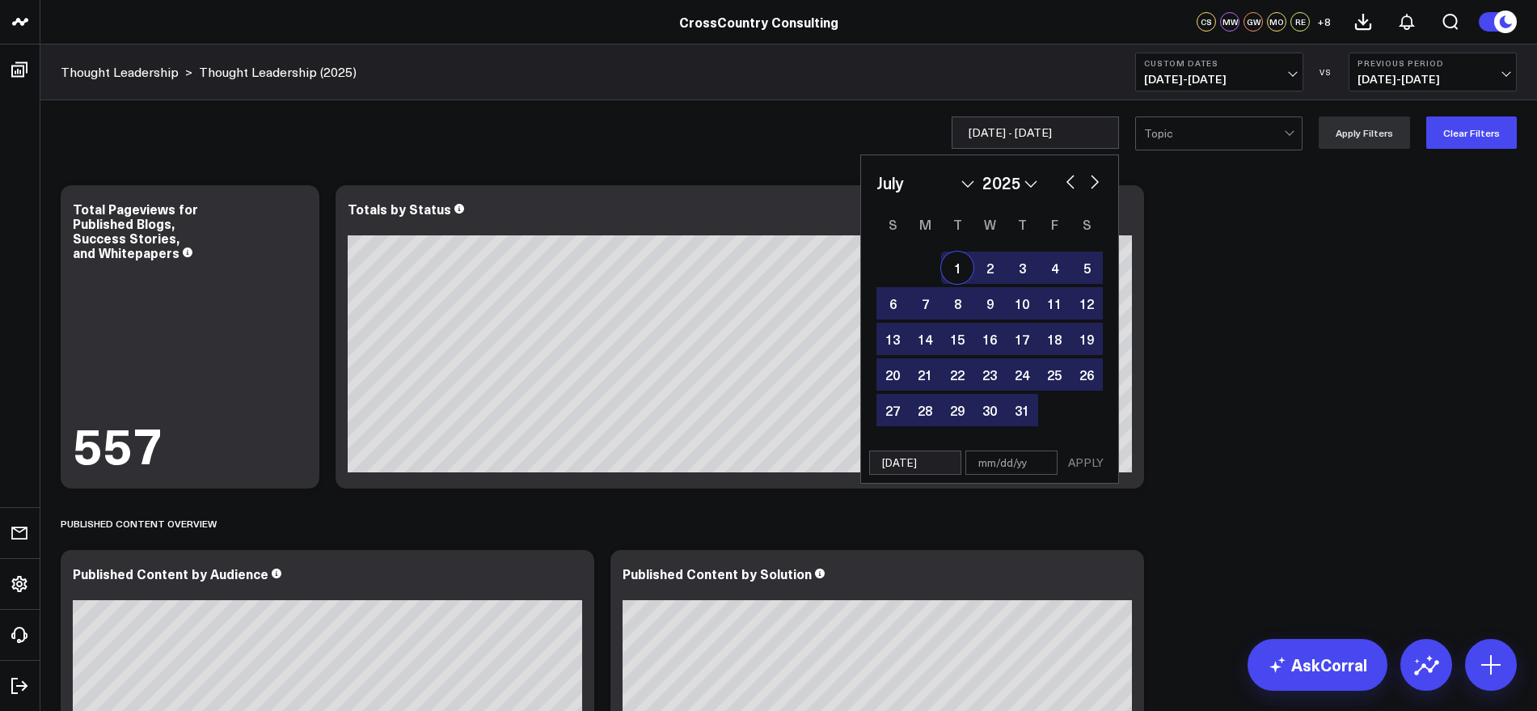
click at [971, 266] on div "1" at bounding box center [957, 267] width 32 height 32
type input "[DATE]"
select select "6"
select select "2025"
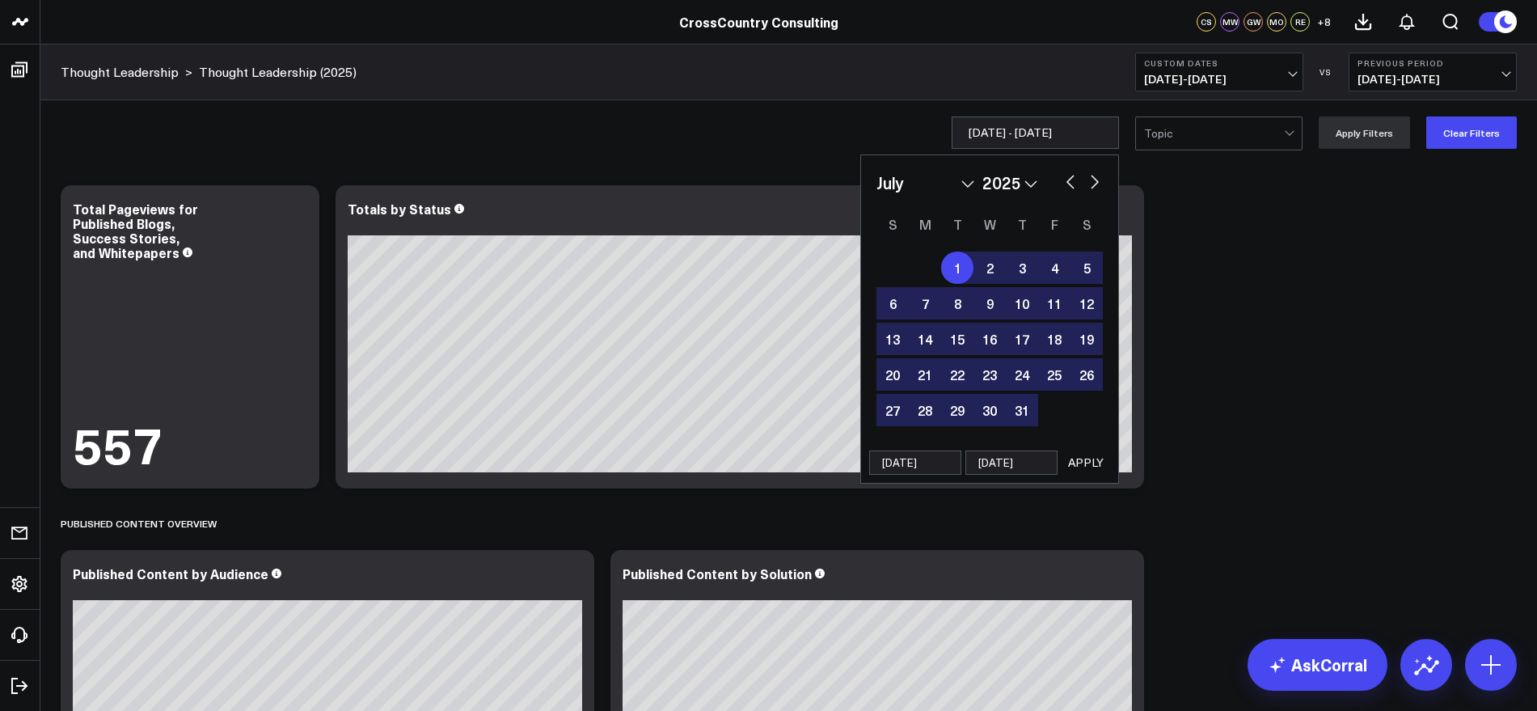
click at [1093, 186] on button "button" at bounding box center [1094, 180] width 16 height 19
select select "7"
select select "2025"
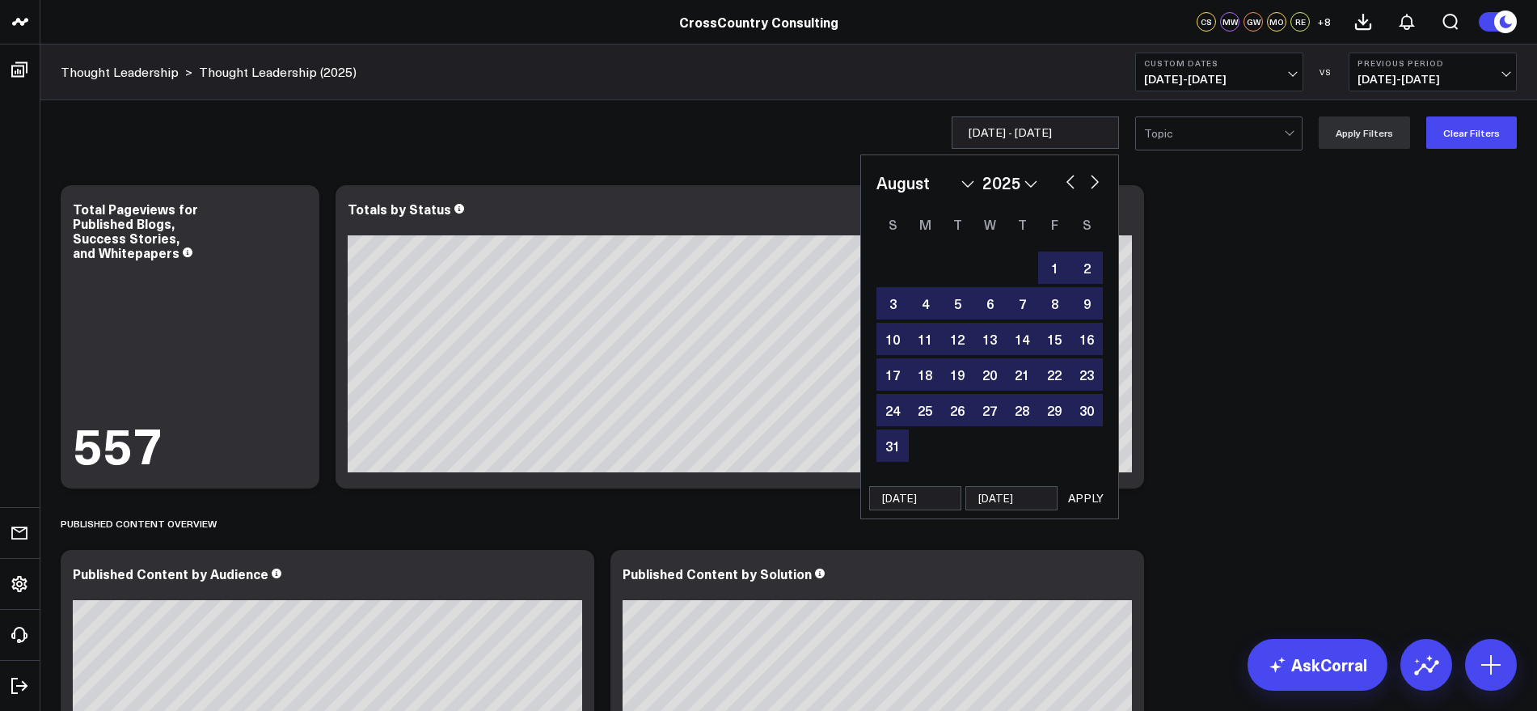
click at [1093, 186] on button "button" at bounding box center [1094, 180] width 16 height 19
select select "8"
select select "2025"
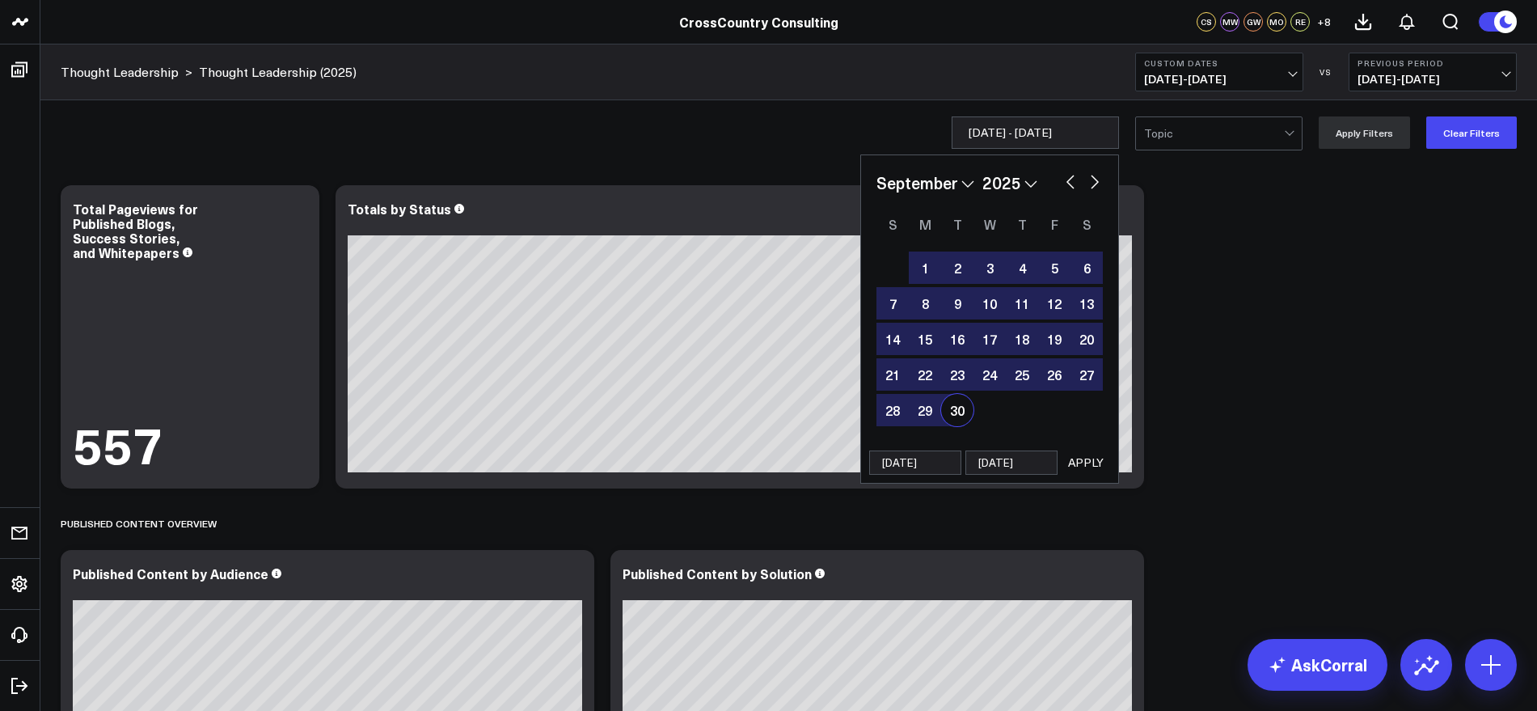
click at [968, 407] on div "30" at bounding box center [957, 410] width 32 height 32
type input "[DATE]"
select select "8"
select select "2025"
click at [1072, 169] on div "January February March April May June July August September October November [D…" at bounding box center [989, 299] width 257 height 288
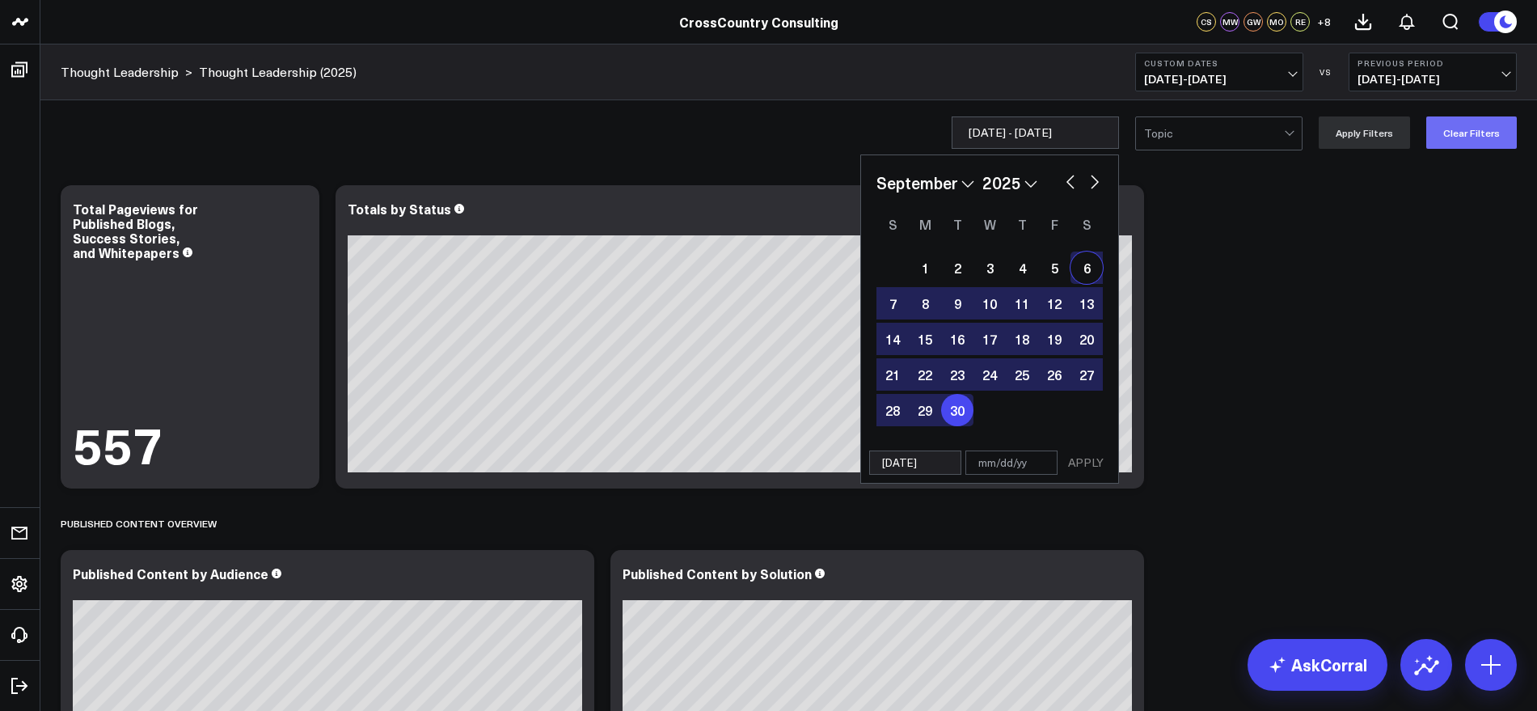
drag, startPoint x: 1504, startPoint y: 107, endPoint x: 1496, endPoint y: 120, distance: 15.7
click at [1503, 109] on div "[DATE] - [DATE] January February March April May June July August September Oct…" at bounding box center [788, 132] width 1496 height 65
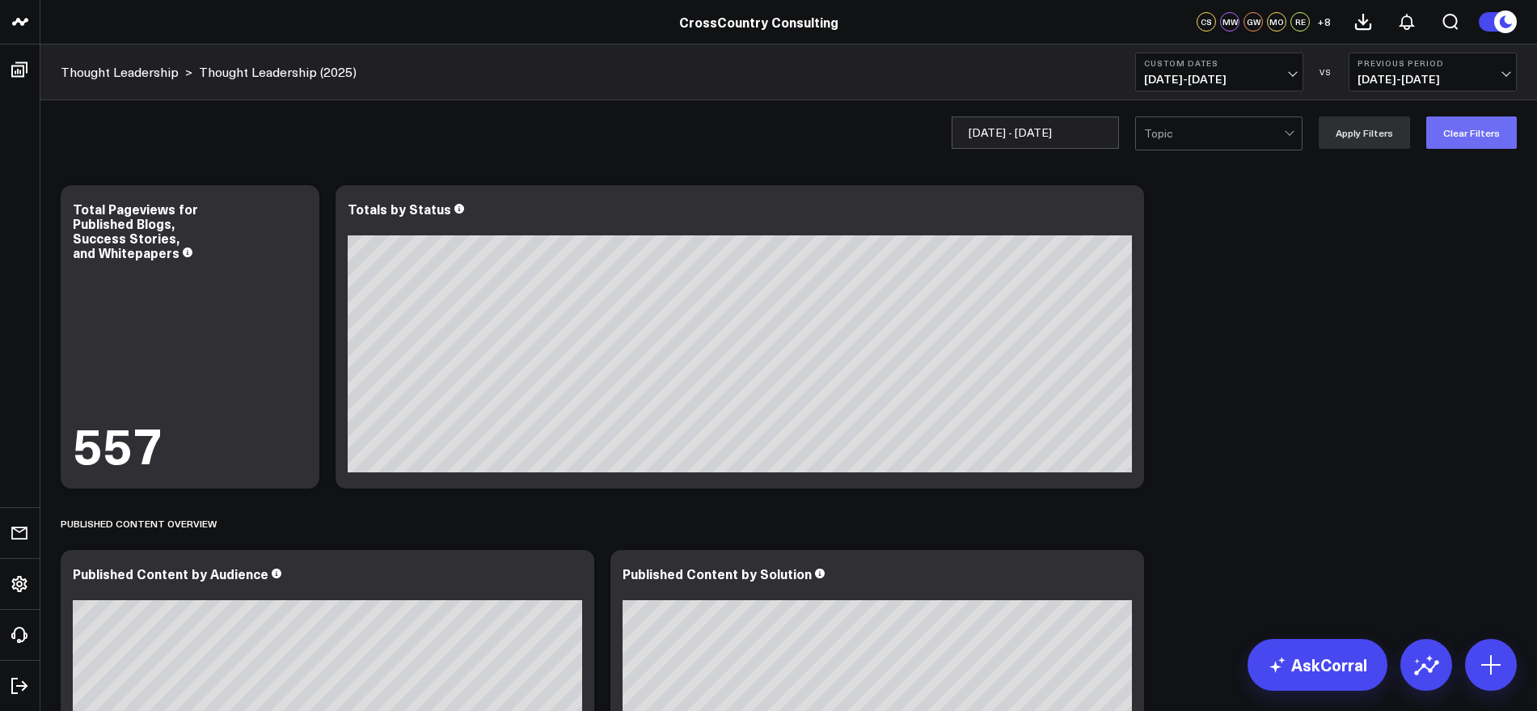
click at [1496, 120] on button "Clear Filters" at bounding box center [1471, 132] width 91 height 32
click at [1090, 124] on input "Publication Date" at bounding box center [1034, 132] width 167 height 32
select select "9"
select select "2025"
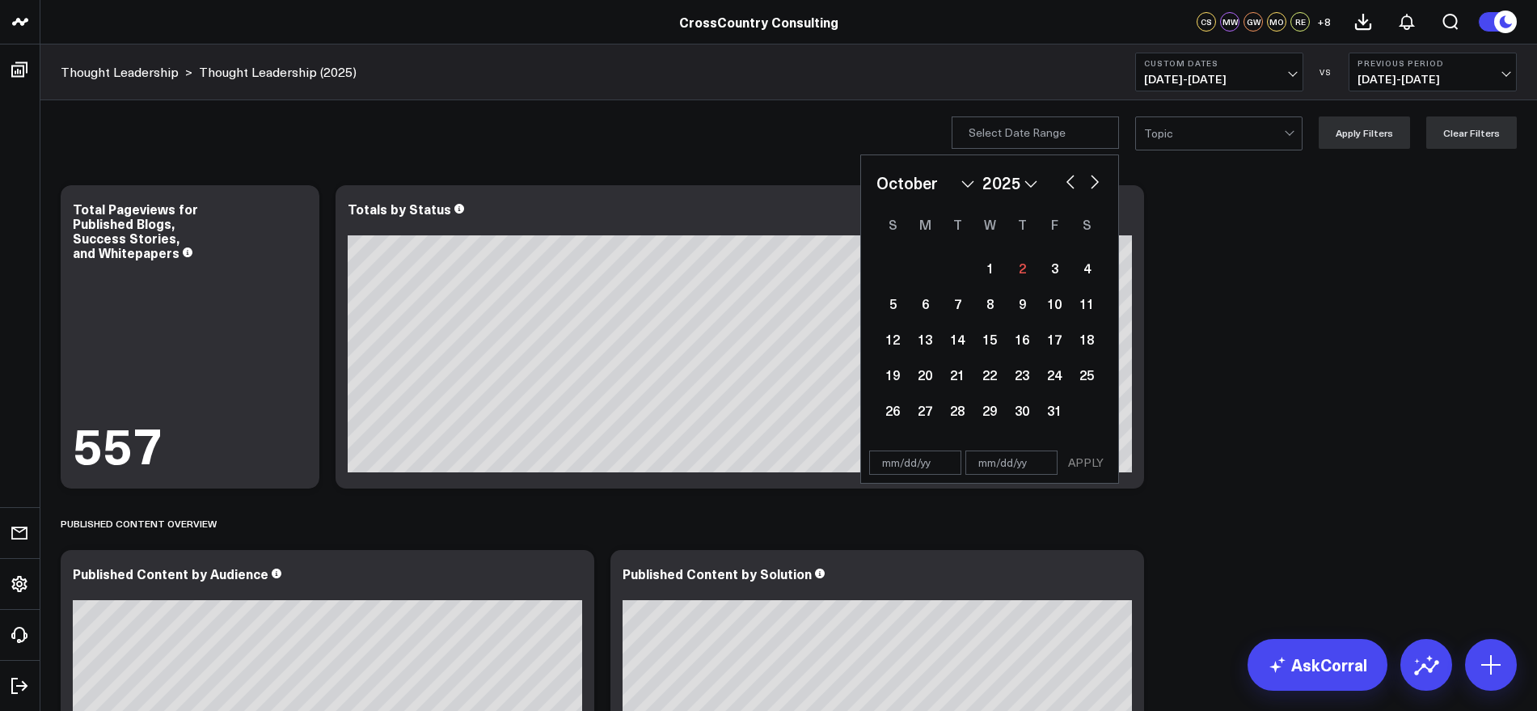
click at [1067, 179] on button "button" at bounding box center [1070, 180] width 16 height 19
select select "8"
select select "2025"
click at [1067, 179] on button "button" at bounding box center [1070, 180] width 16 height 19
select select "7"
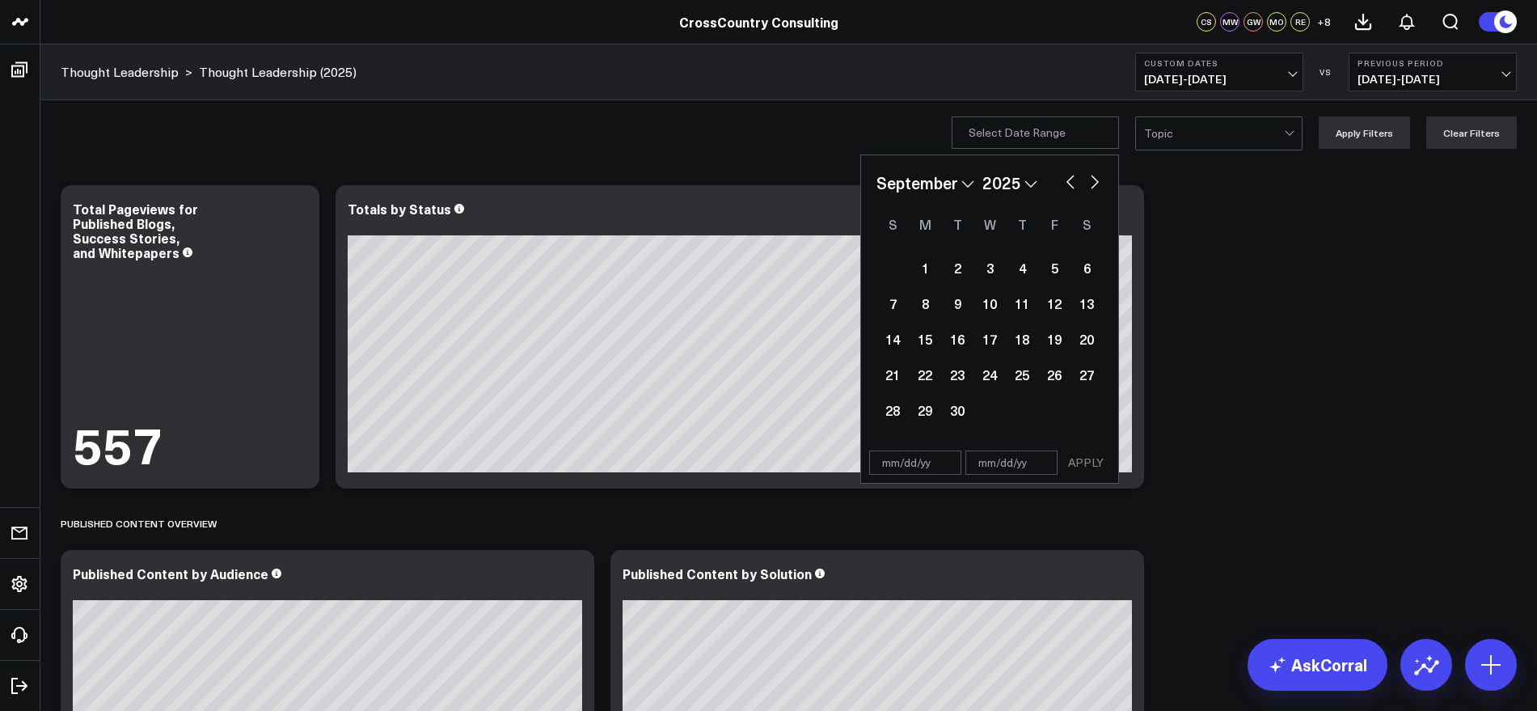
select select "2025"
click at [1067, 179] on button "button" at bounding box center [1070, 180] width 16 height 19
select select "6"
select select "2025"
click at [972, 272] on div "1" at bounding box center [957, 267] width 32 height 32
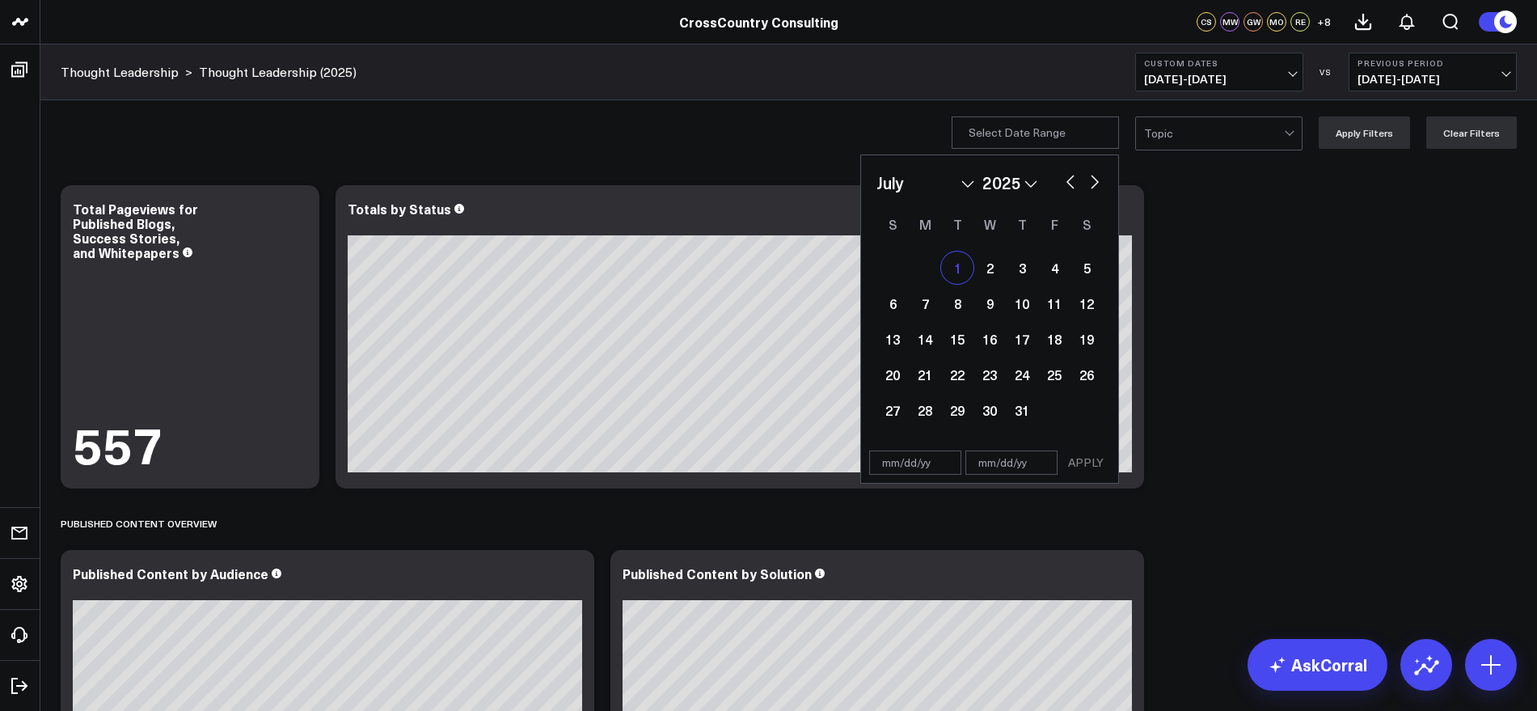
type input "[DATE]"
select select "6"
select select "2025"
click at [1101, 176] on button "button" at bounding box center [1094, 180] width 16 height 19
select select "7"
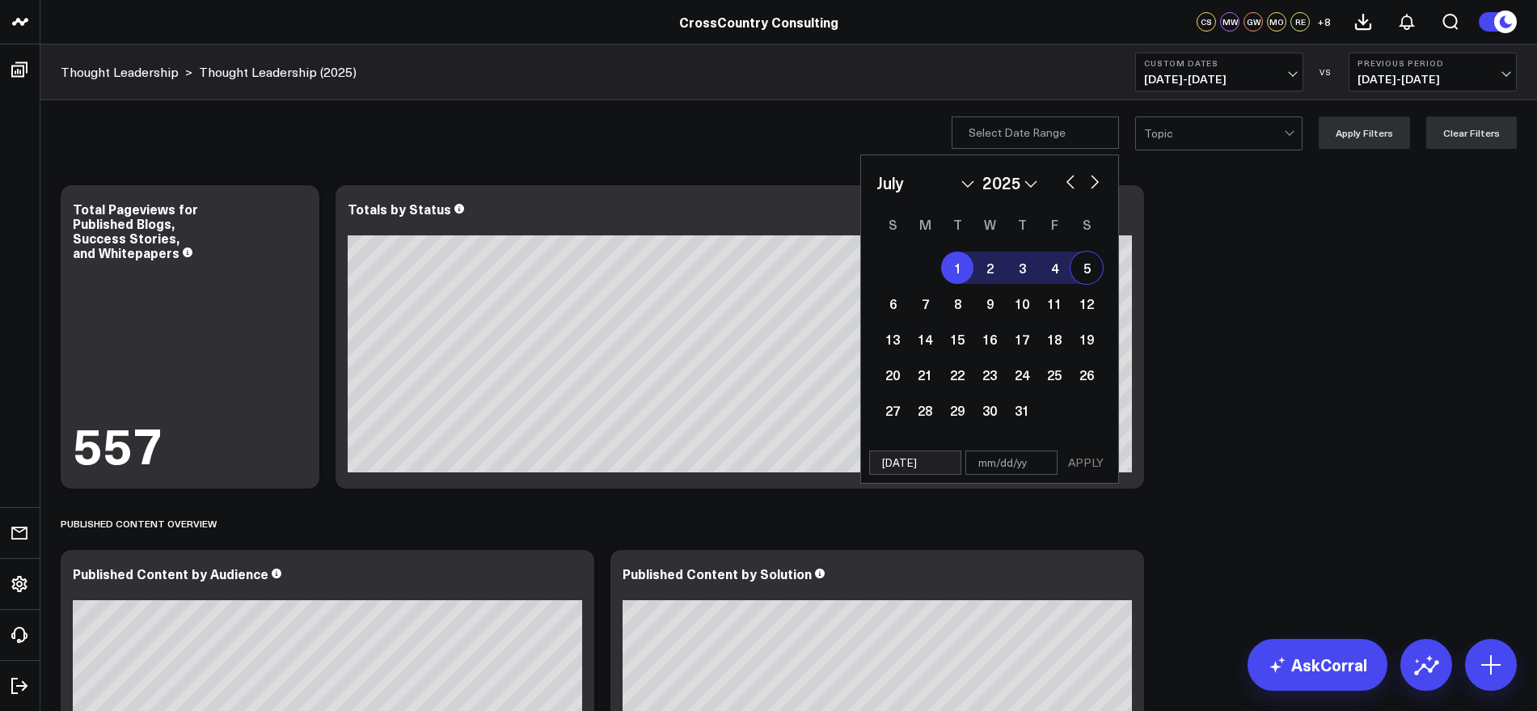
select select "2025"
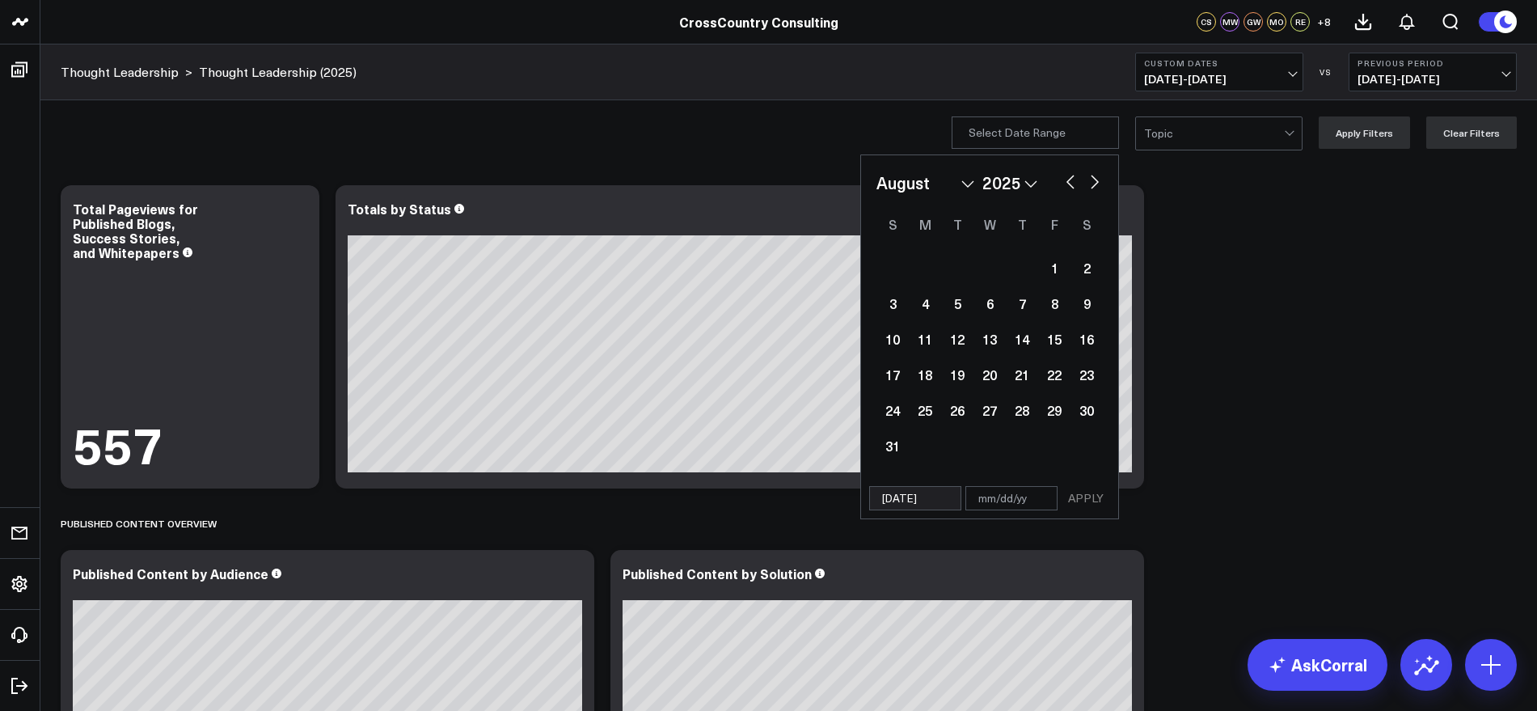
click at [1101, 175] on button "button" at bounding box center [1094, 180] width 16 height 19
select select "8"
select select "2025"
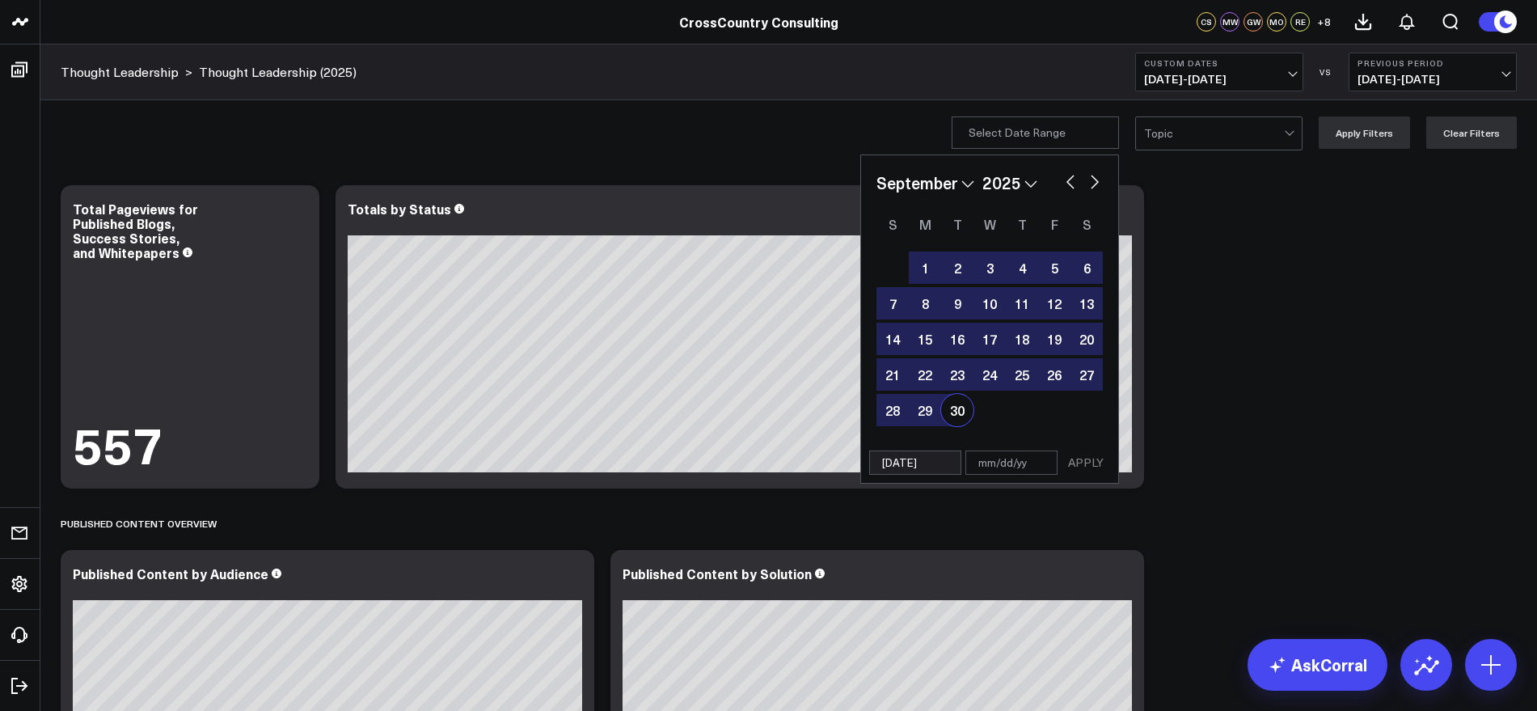
click at [963, 410] on div "30" at bounding box center [957, 410] width 32 height 32
type input "[DATE]"
select select "8"
select select "2025"
click at [1097, 467] on button "APPLY" at bounding box center [1085, 462] width 49 height 24
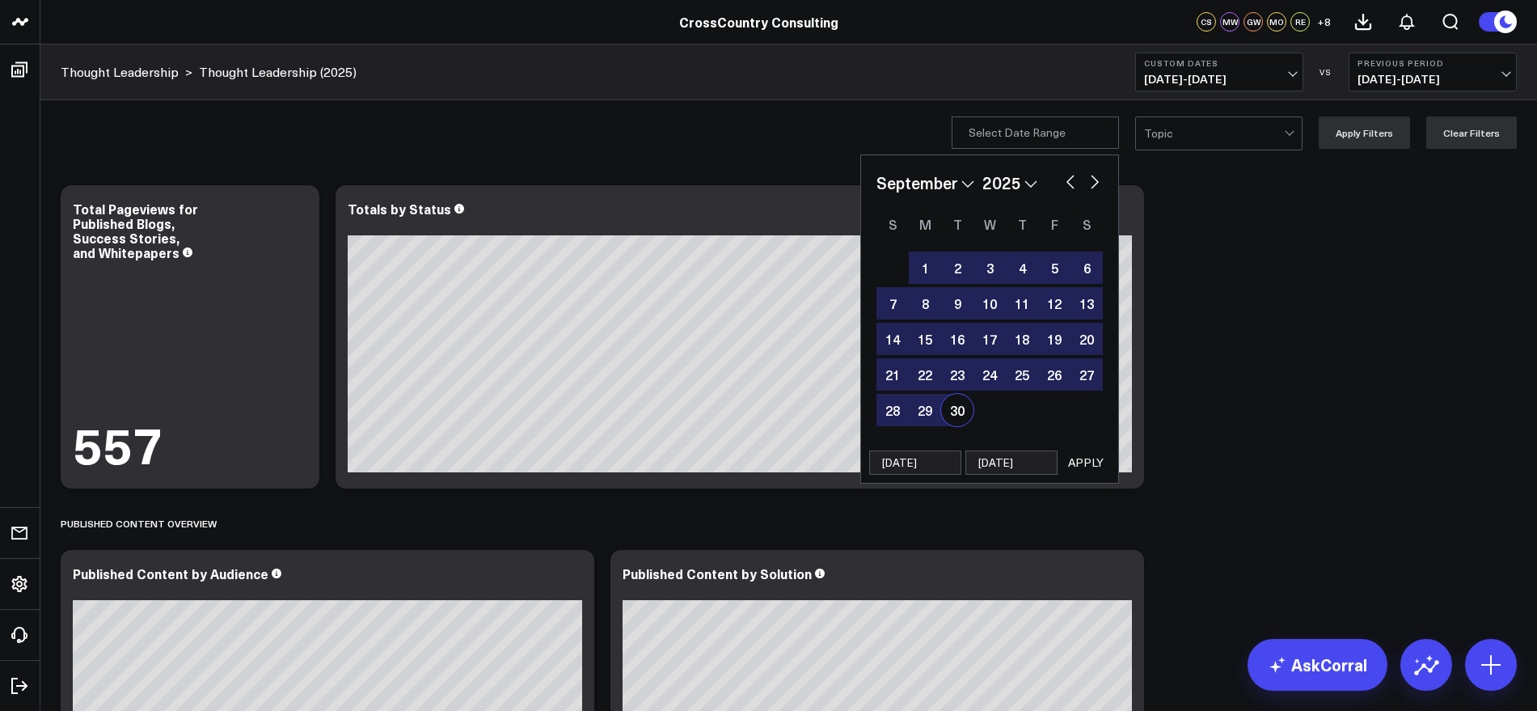
type input "[DATE] - [DATE]"
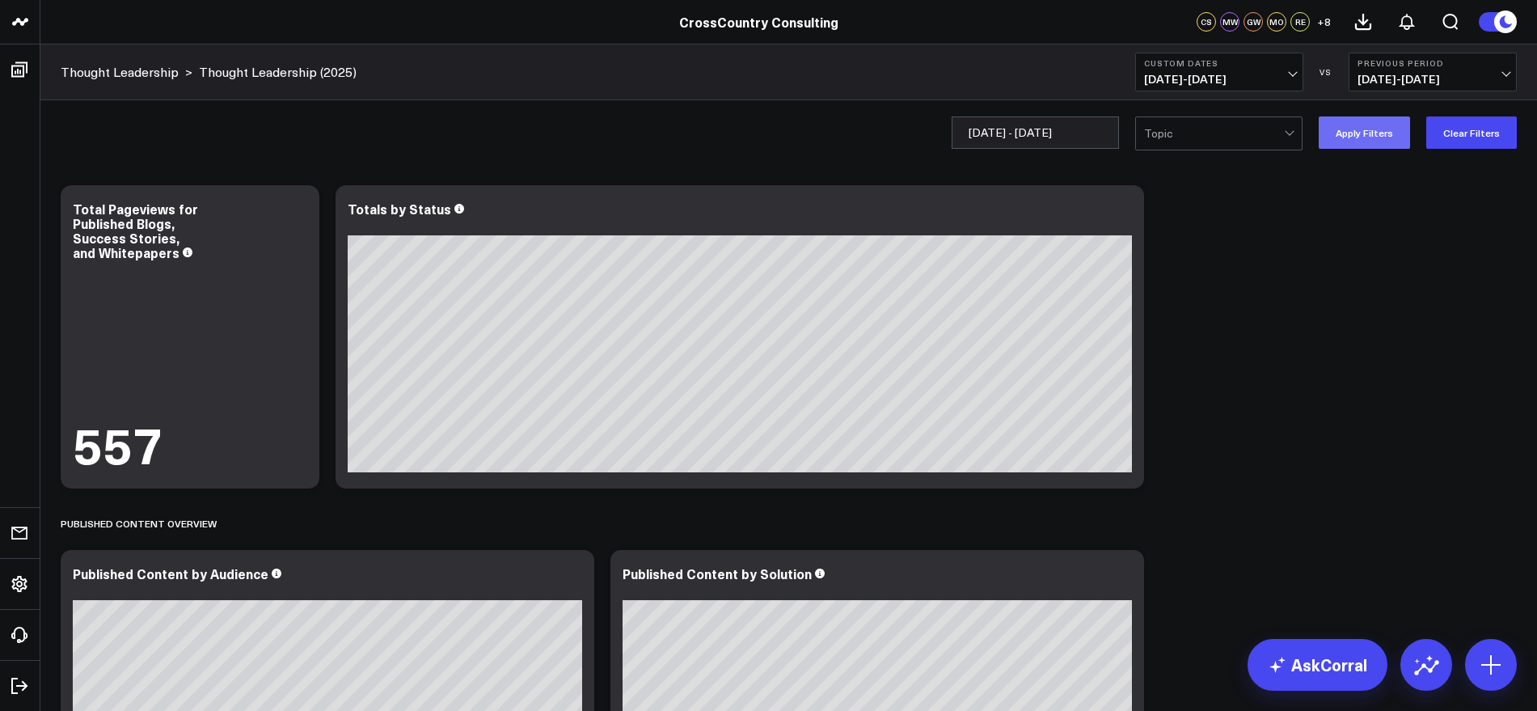
click at [1366, 131] on button "Apply Filters" at bounding box center [1363, 132] width 91 height 32
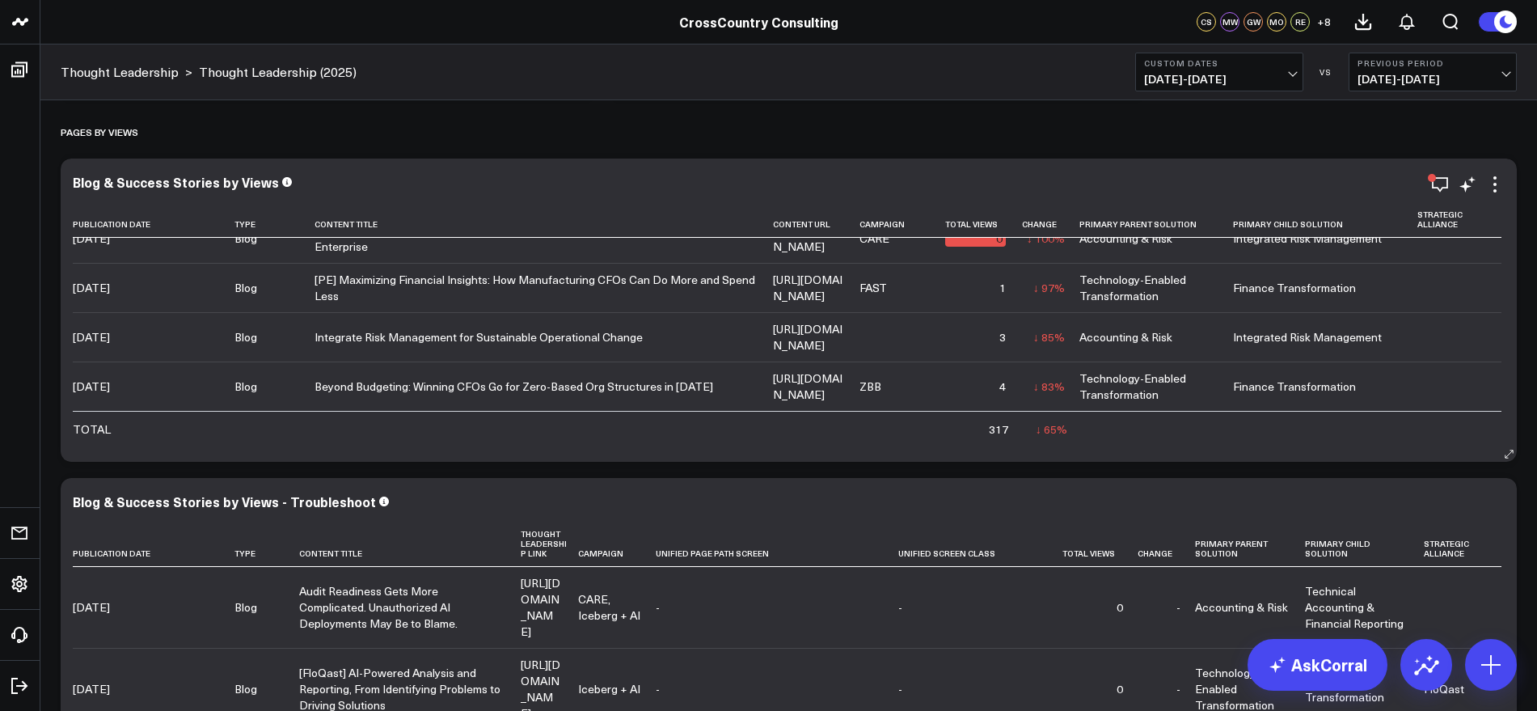
scroll to position [3941, 0]
